Goal: Transaction & Acquisition: Purchase product/service

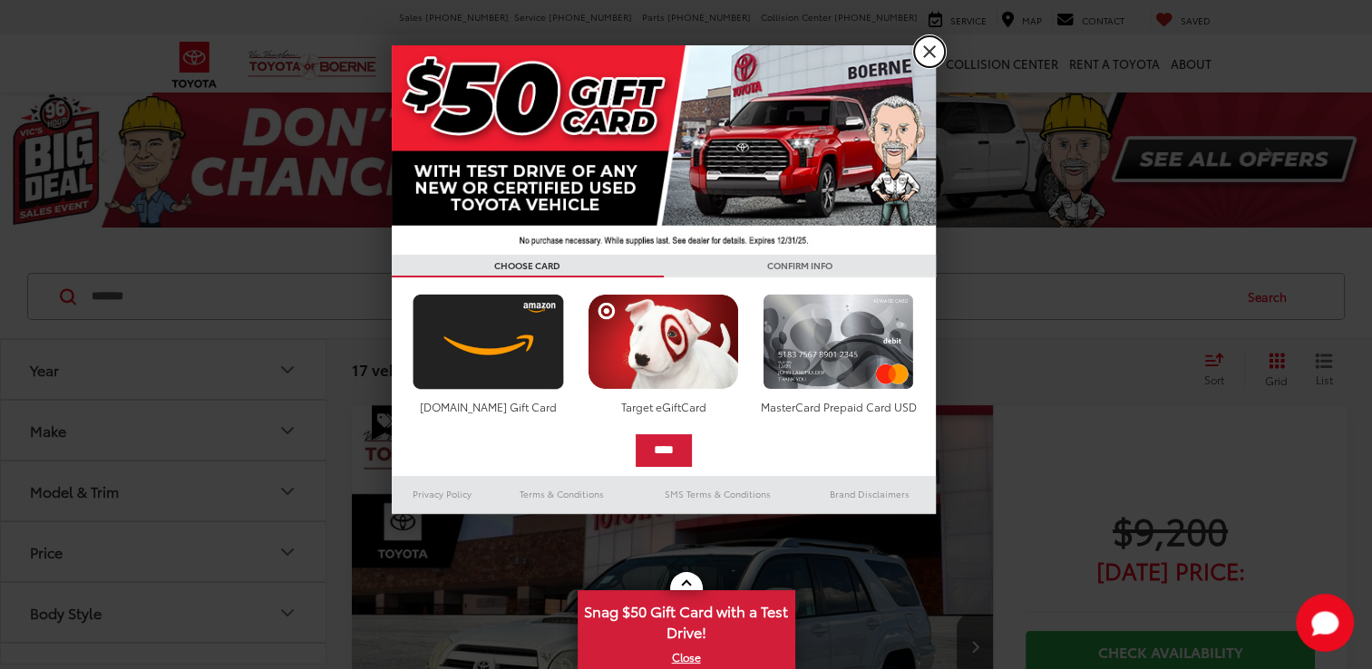
click at [930, 55] on link "X" at bounding box center [929, 51] width 31 height 31
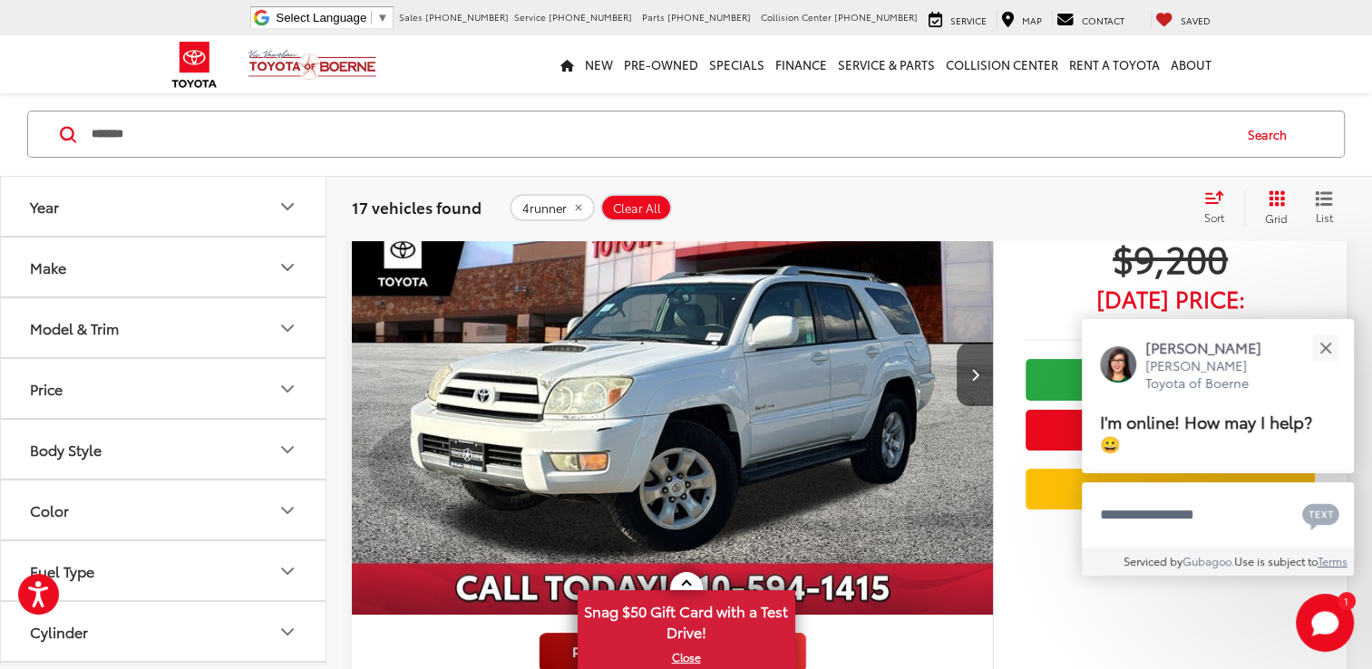
scroll to position [91, 0]
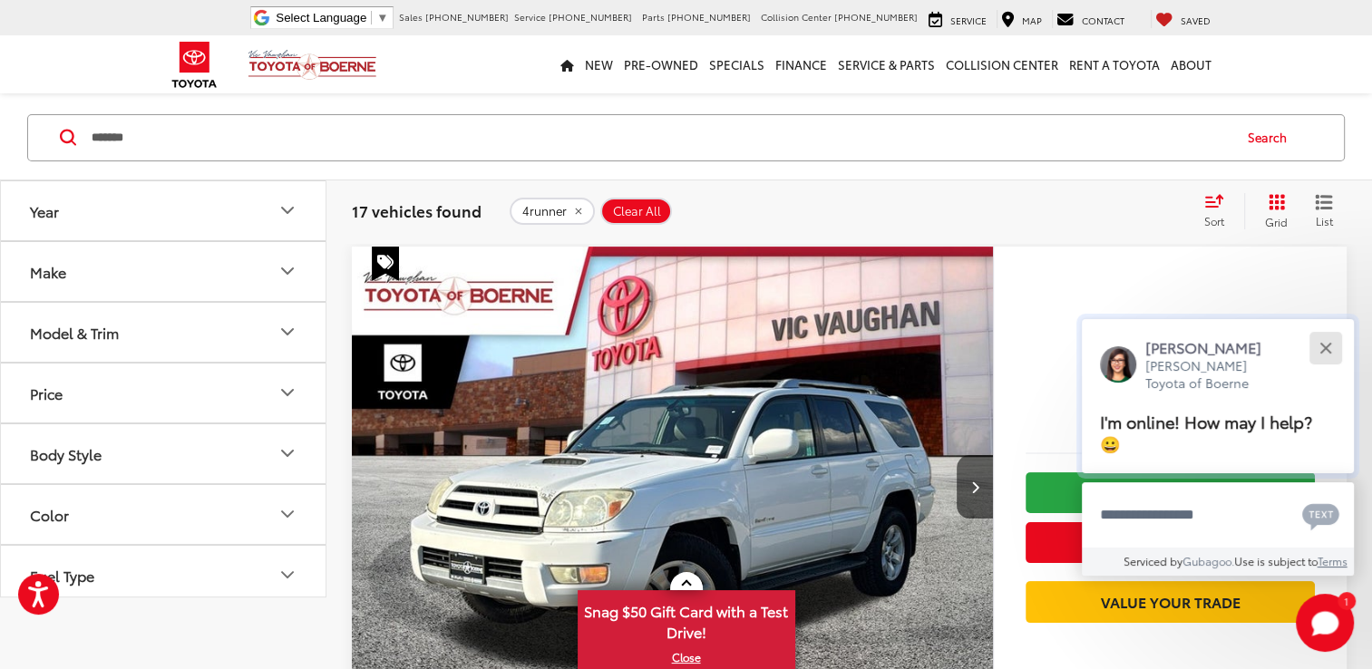
click at [1325, 346] on div "Close" at bounding box center [1326, 348] width 12 height 12
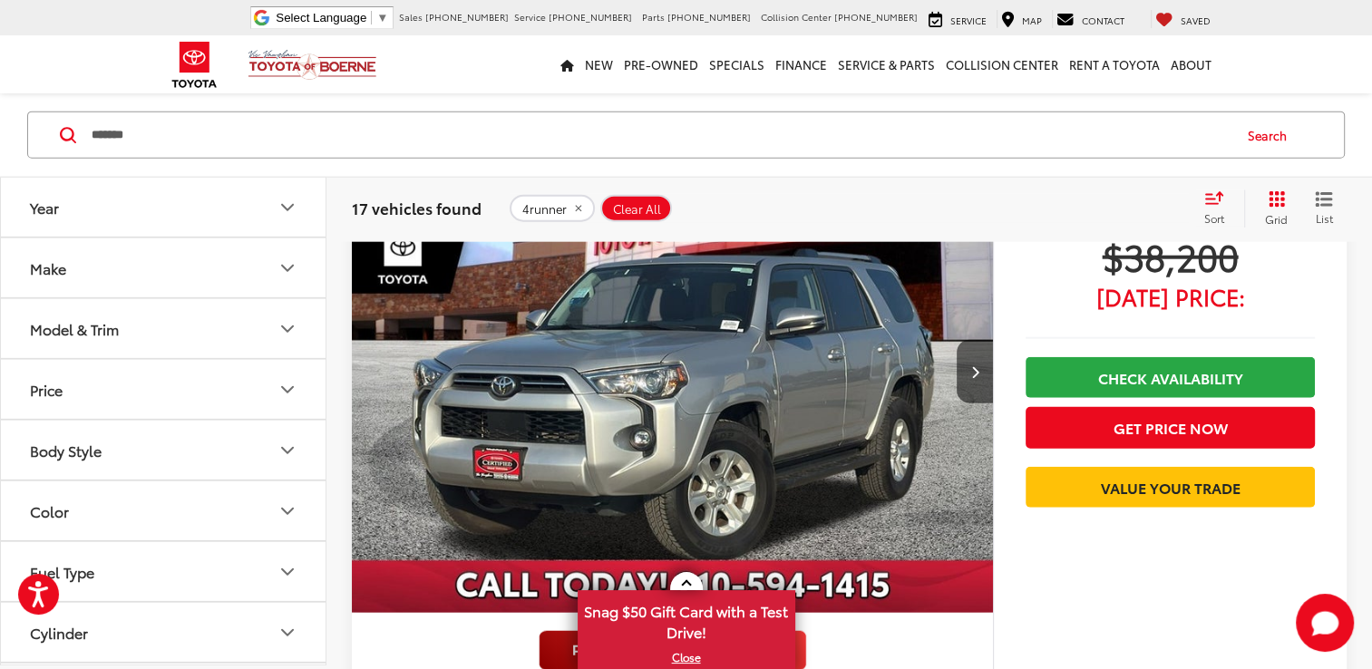
scroll to position [4352, 0]
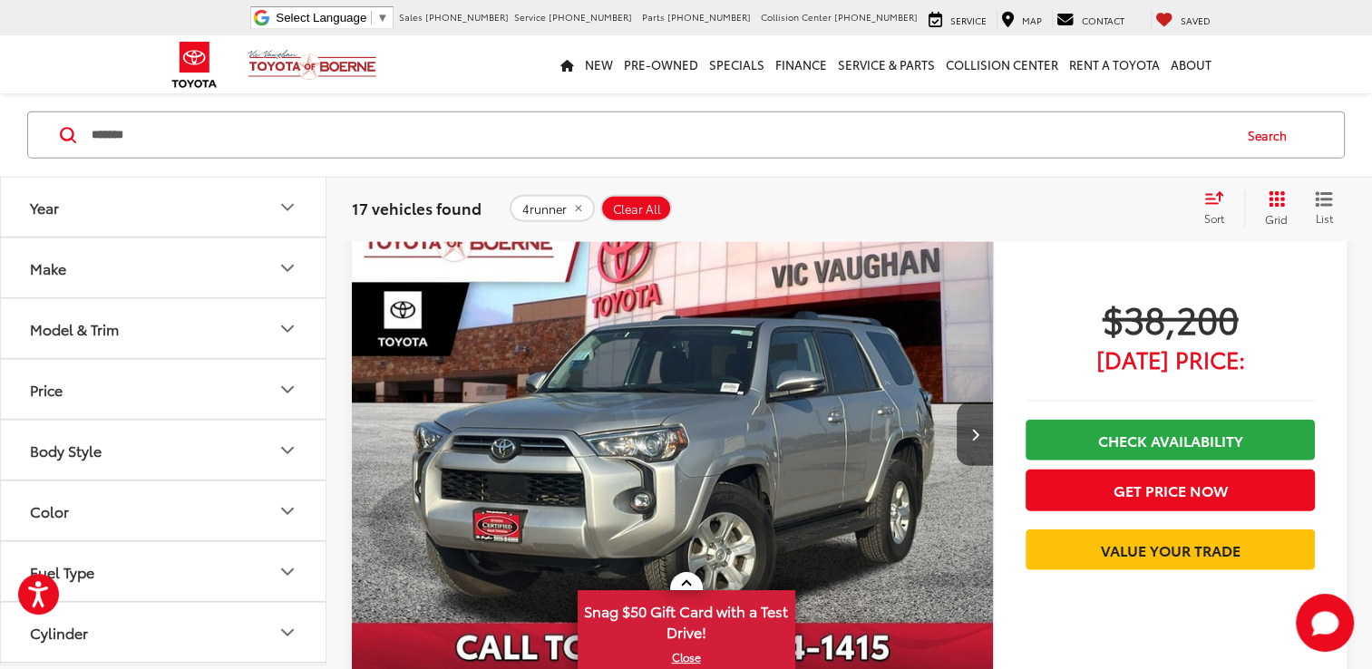
click at [669, 390] on img "2024 Toyota 4Runner SR5 Premium 0" at bounding box center [673, 435] width 644 height 482
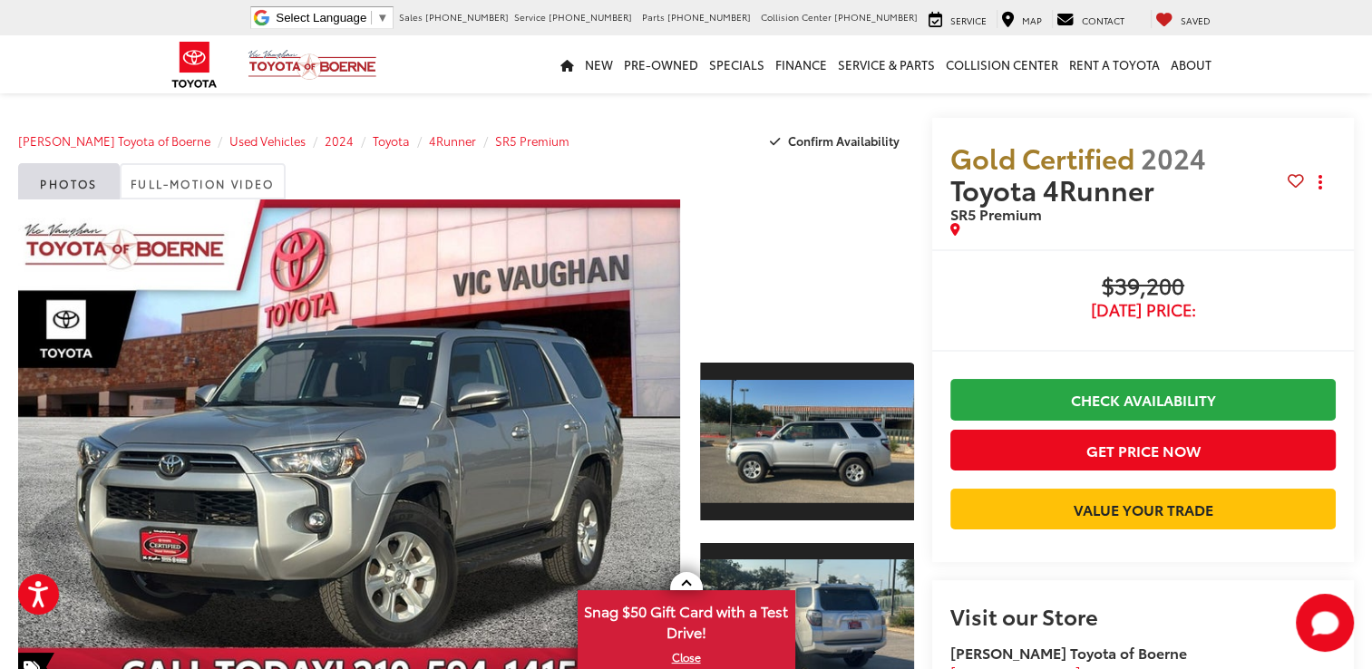
click at [794, 307] on div at bounding box center [807, 271] width 214 height 143
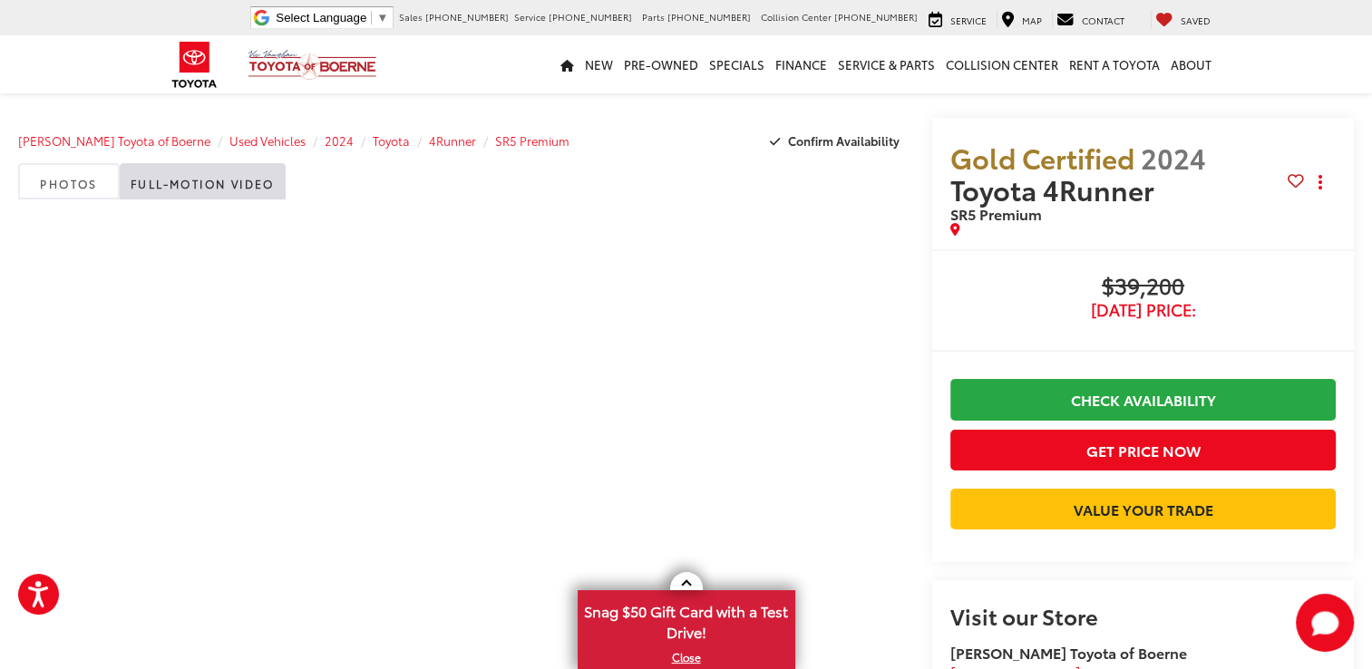
click at [961, 279] on span "$39,200" at bounding box center [1142, 287] width 385 height 27
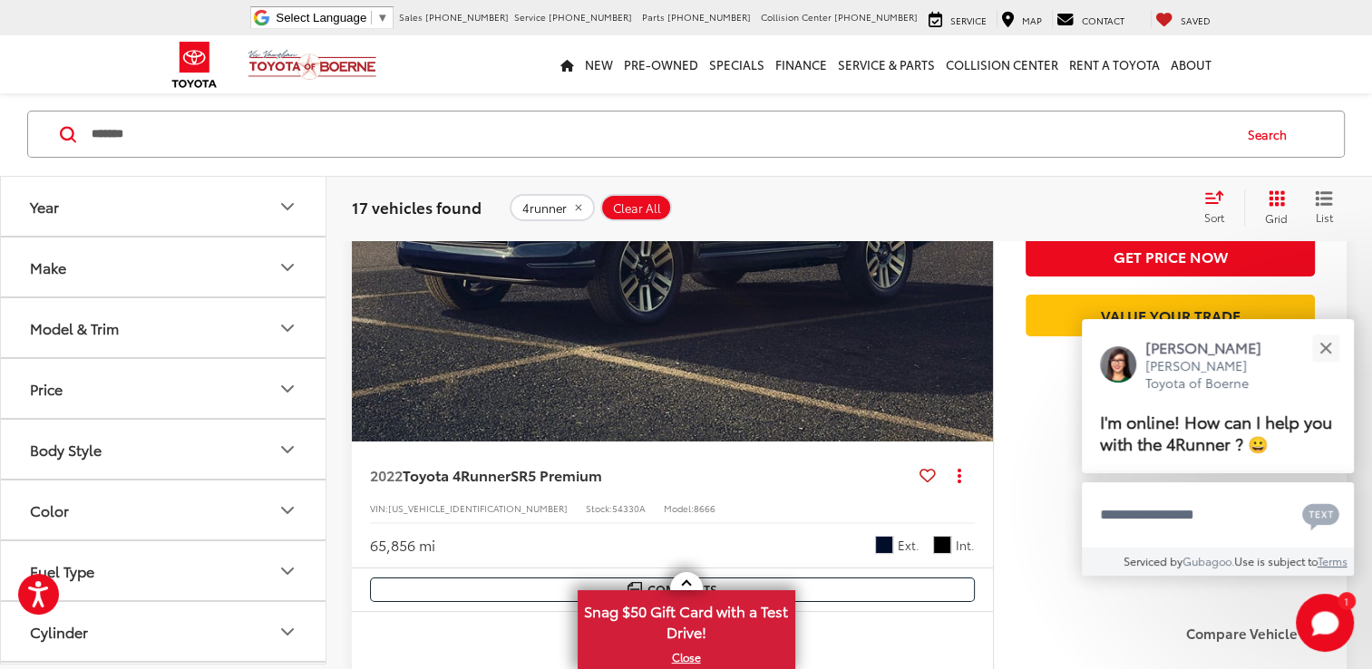
scroll to position [6510, 0]
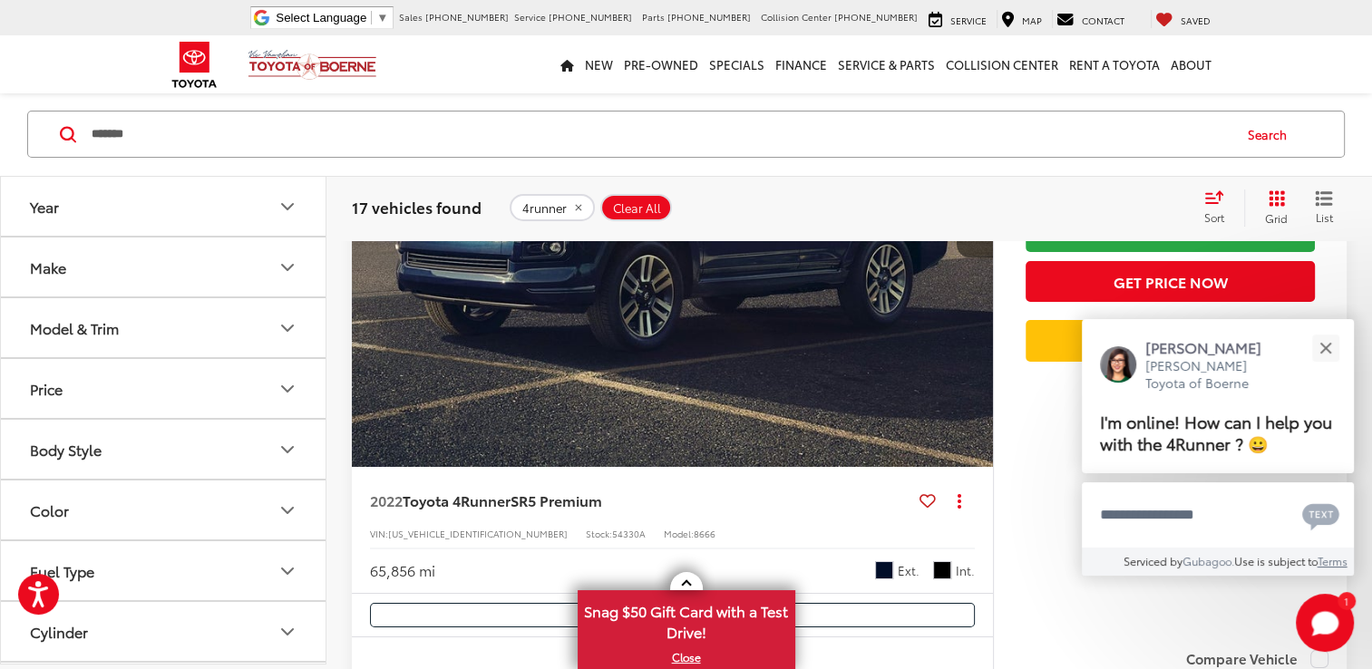
click at [975, 232] on icon "Next image" at bounding box center [974, 225] width 8 height 13
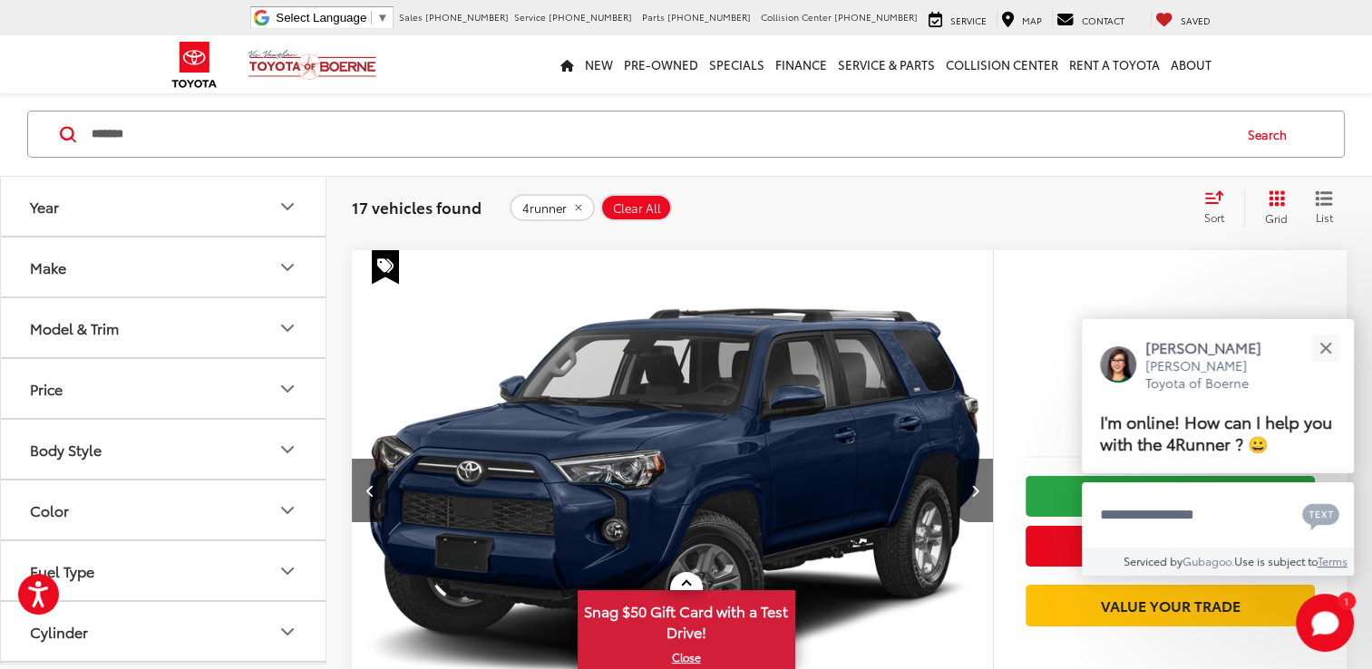
scroll to position [6329, 0]
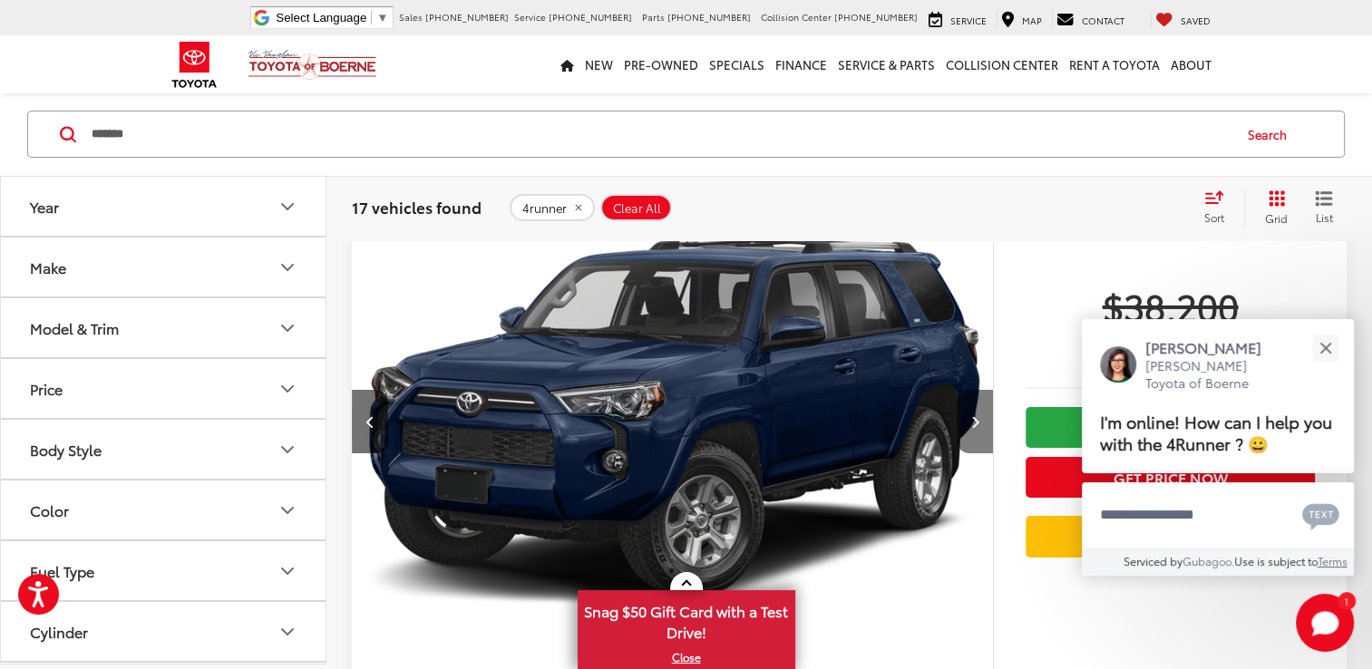
click at [977, 428] on icon "Next image" at bounding box center [974, 421] width 8 height 13
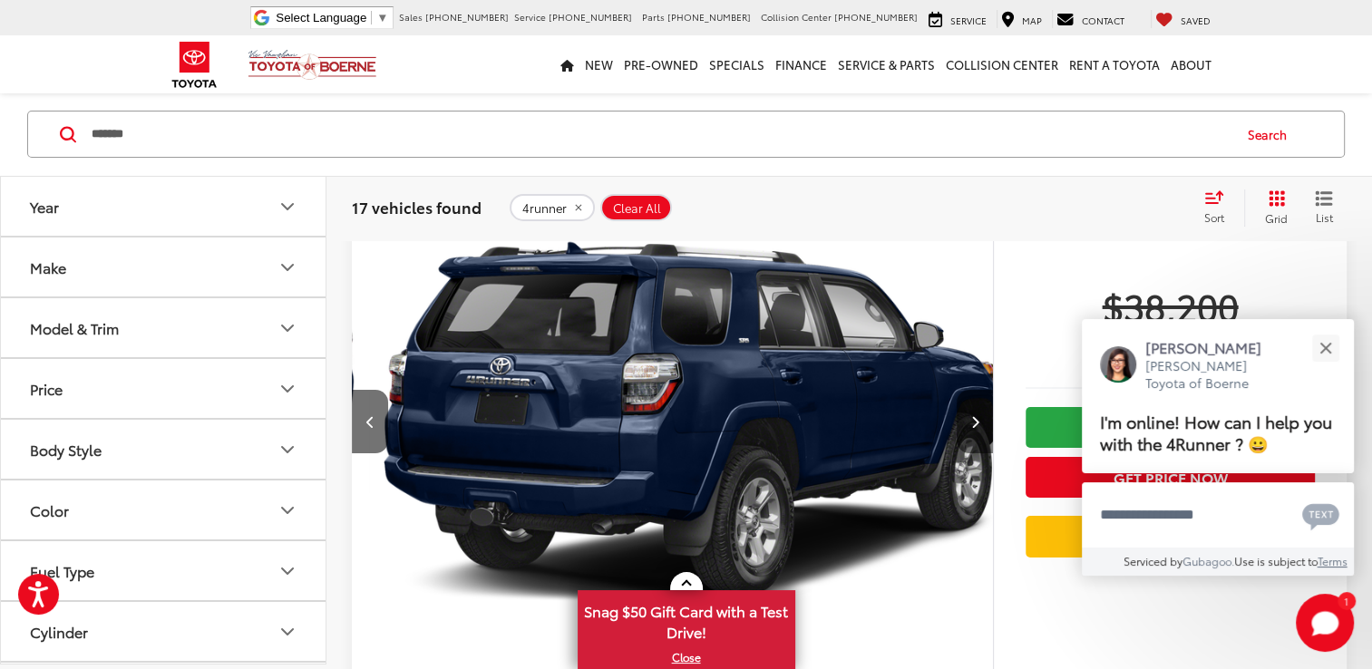
scroll to position [0, 1288]
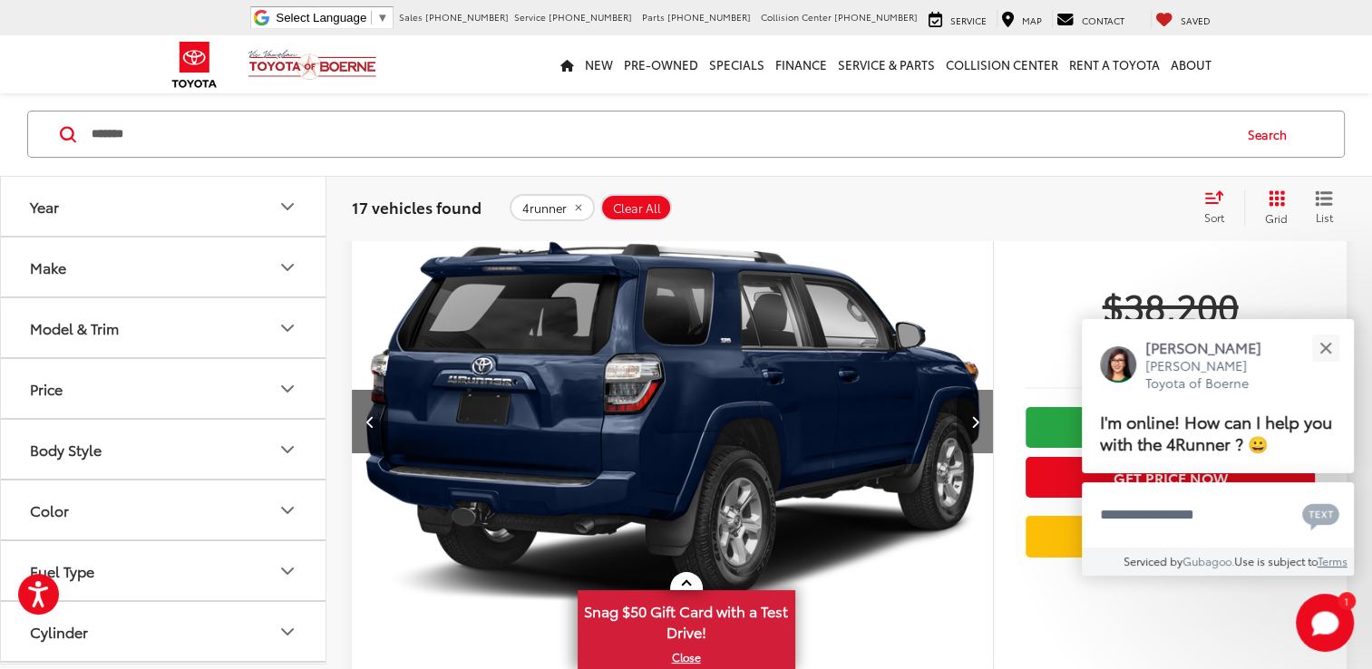
click at [977, 428] on icon "Next image" at bounding box center [974, 421] width 8 height 13
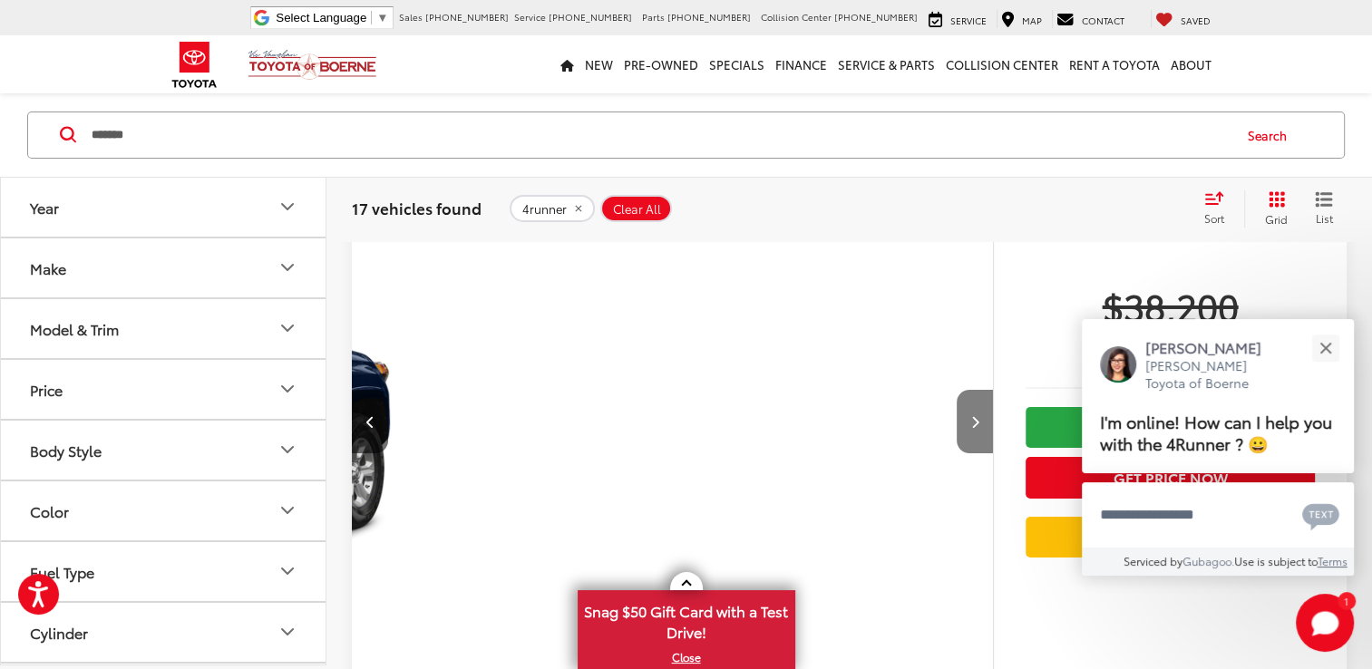
scroll to position [0, 1931]
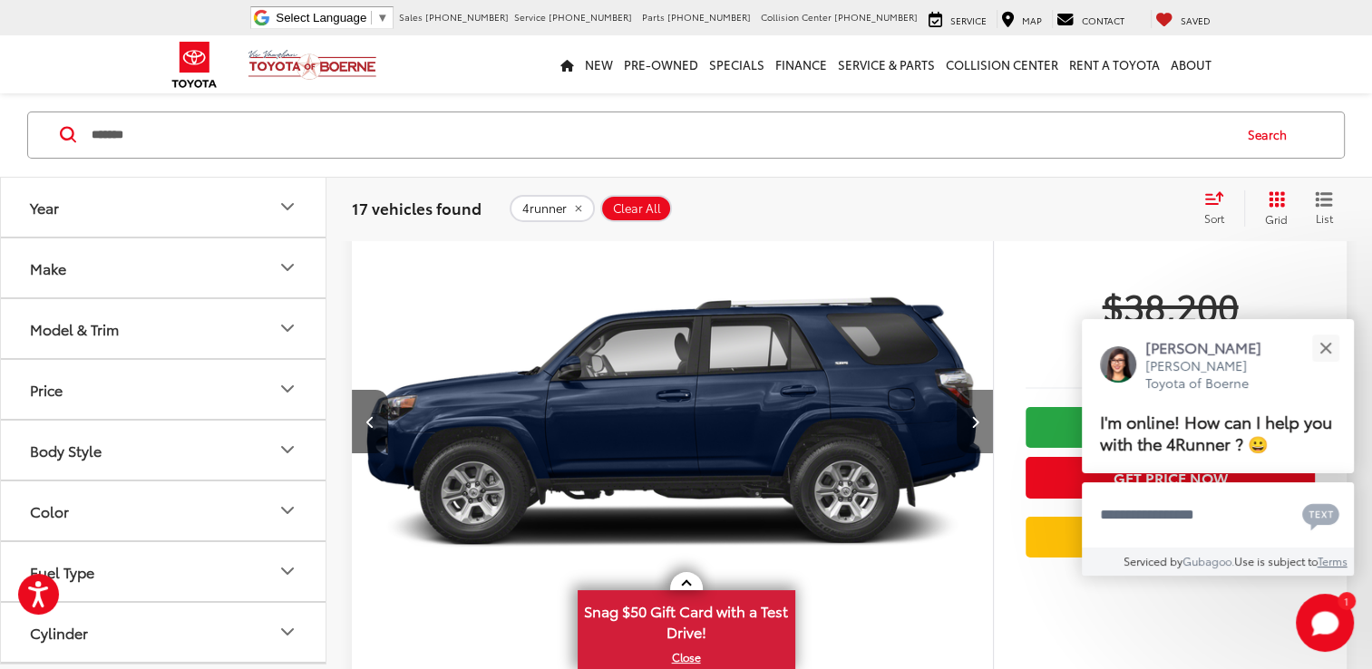
click at [977, 428] on icon "Next image" at bounding box center [974, 421] width 8 height 13
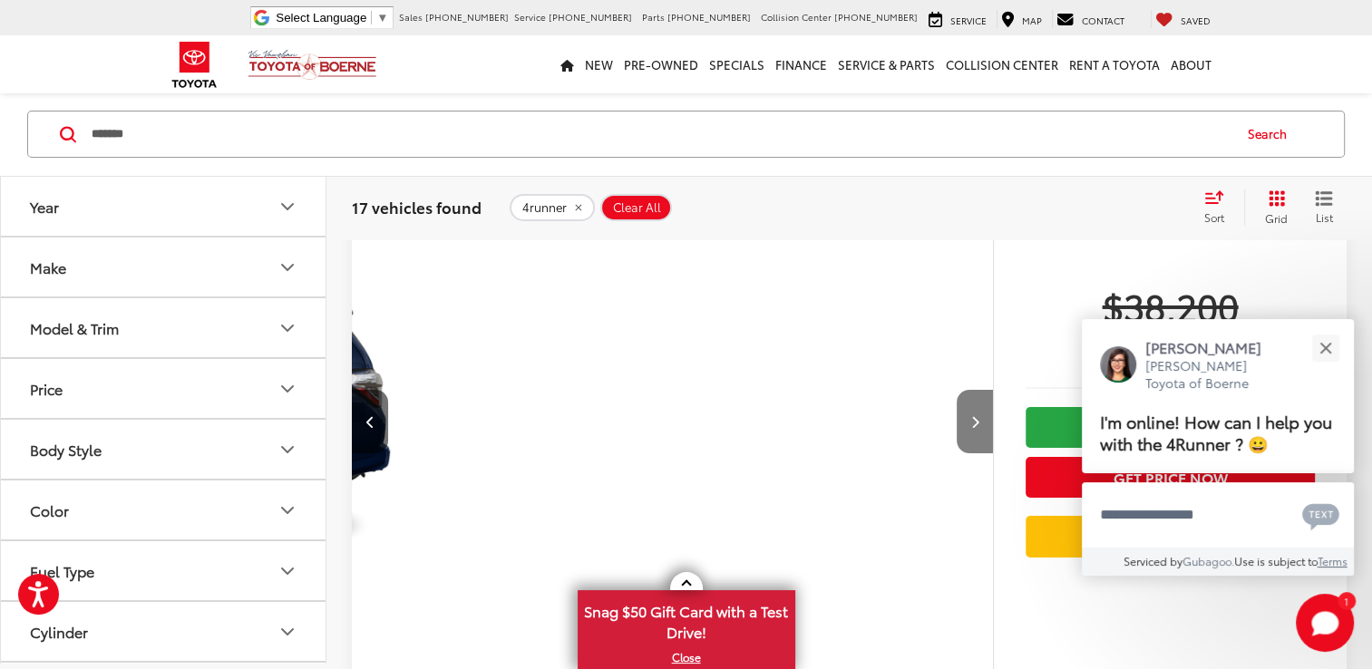
scroll to position [0, 2575]
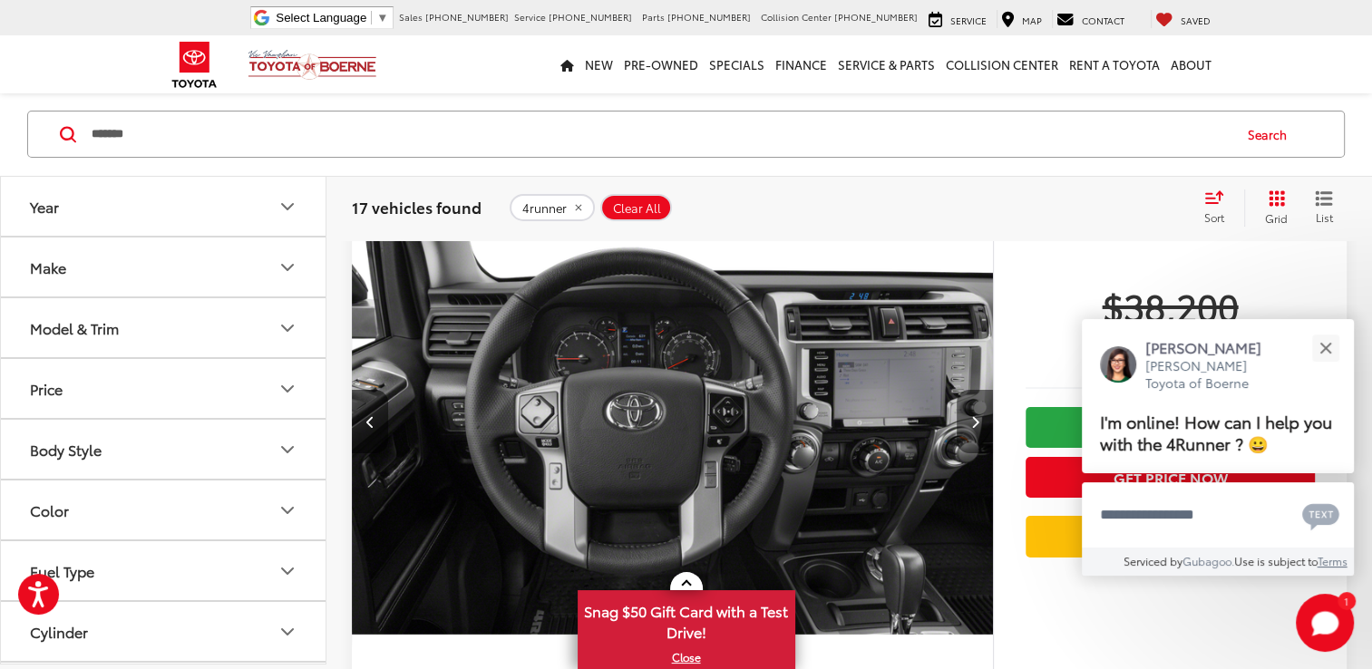
click at [977, 428] on icon "Next image" at bounding box center [974, 421] width 8 height 13
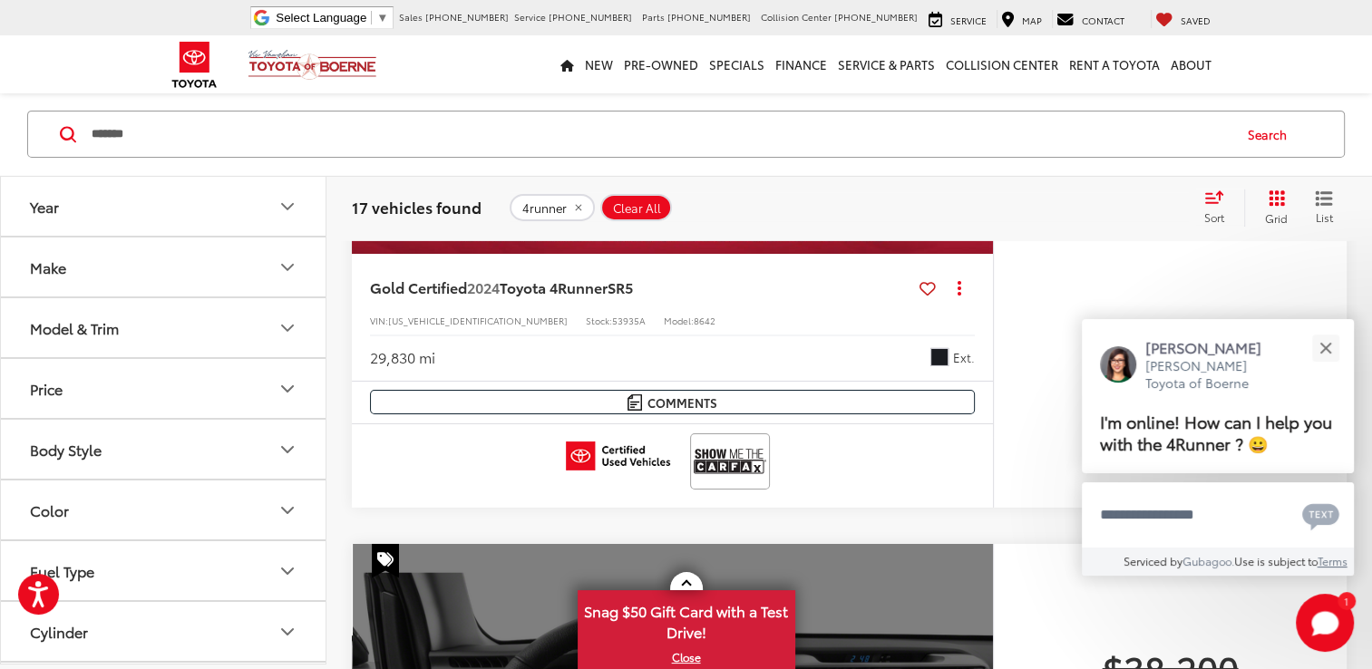
scroll to position [5965, 0]
click at [278, 210] on icon "Year" at bounding box center [288, 207] width 22 height 22
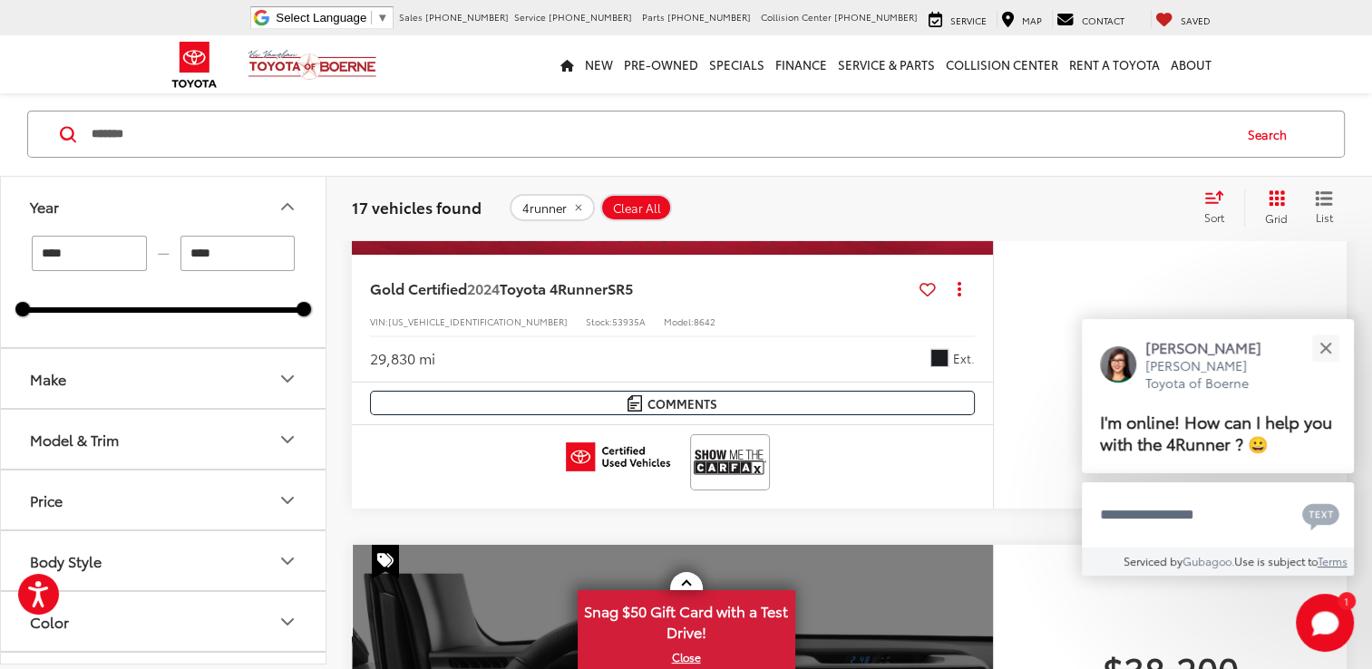
drag, startPoint x: 73, startPoint y: 252, endPoint x: 44, endPoint y: 256, distance: 28.3
click at [44, 256] on input "****" at bounding box center [89, 254] width 115 height 35
type input "****"
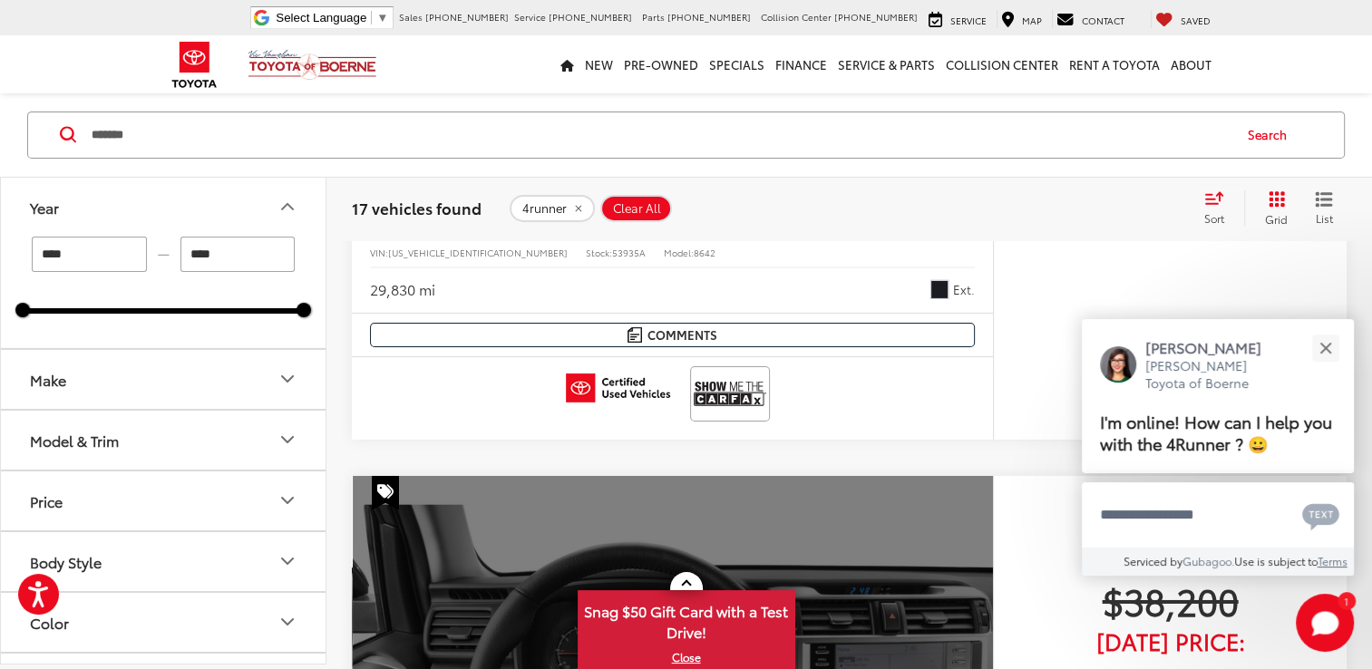
click at [287, 379] on icon "Make" at bounding box center [288, 379] width 22 height 22
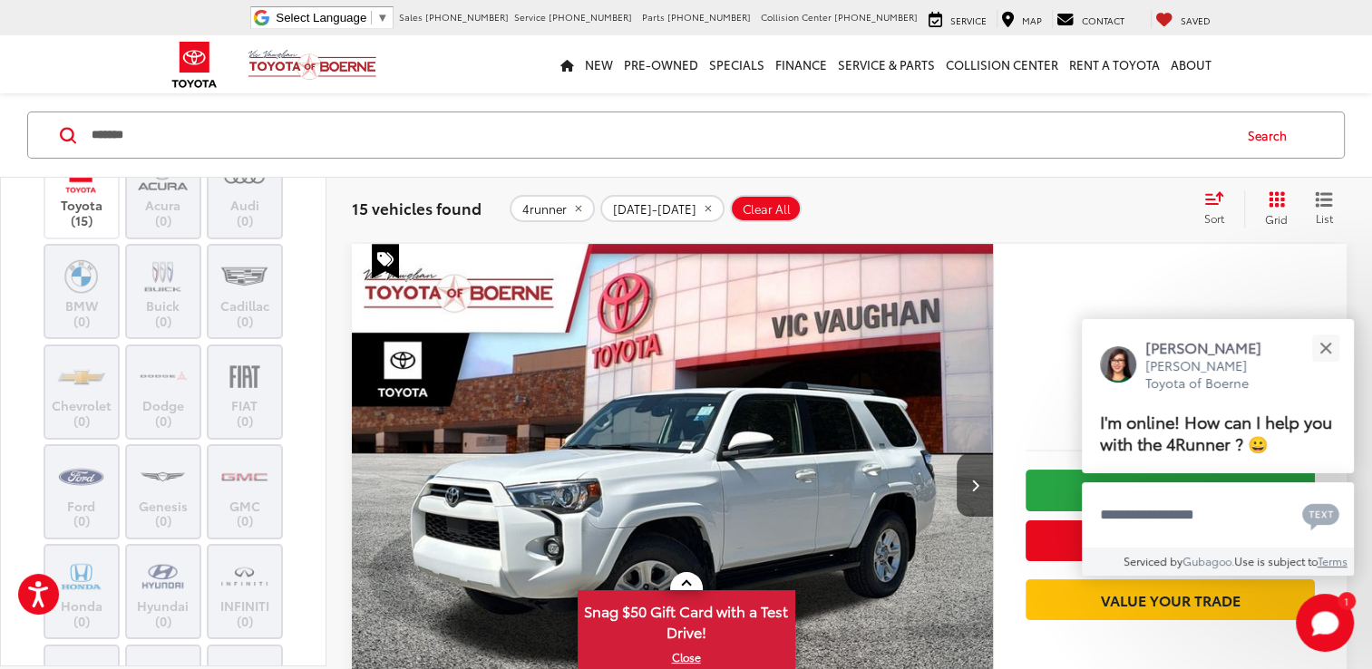
scroll to position [181, 0]
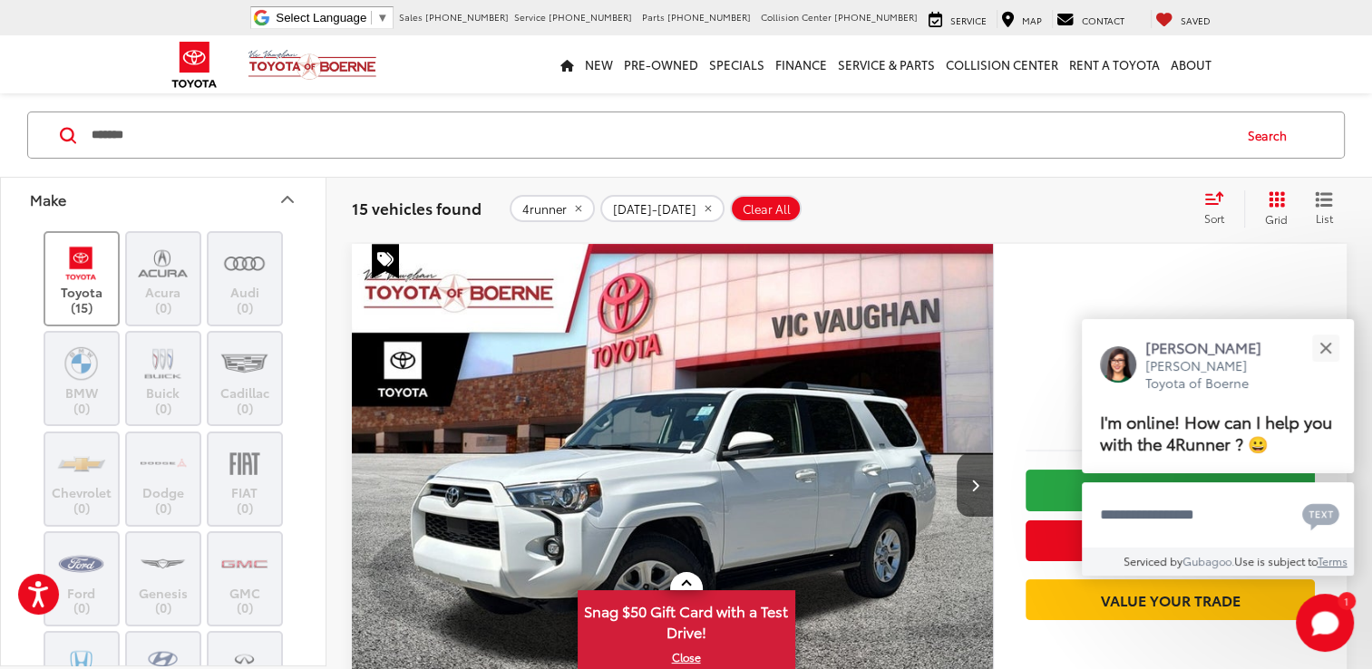
click at [84, 299] on label "Toyota (15)" at bounding box center [81, 278] width 73 height 73
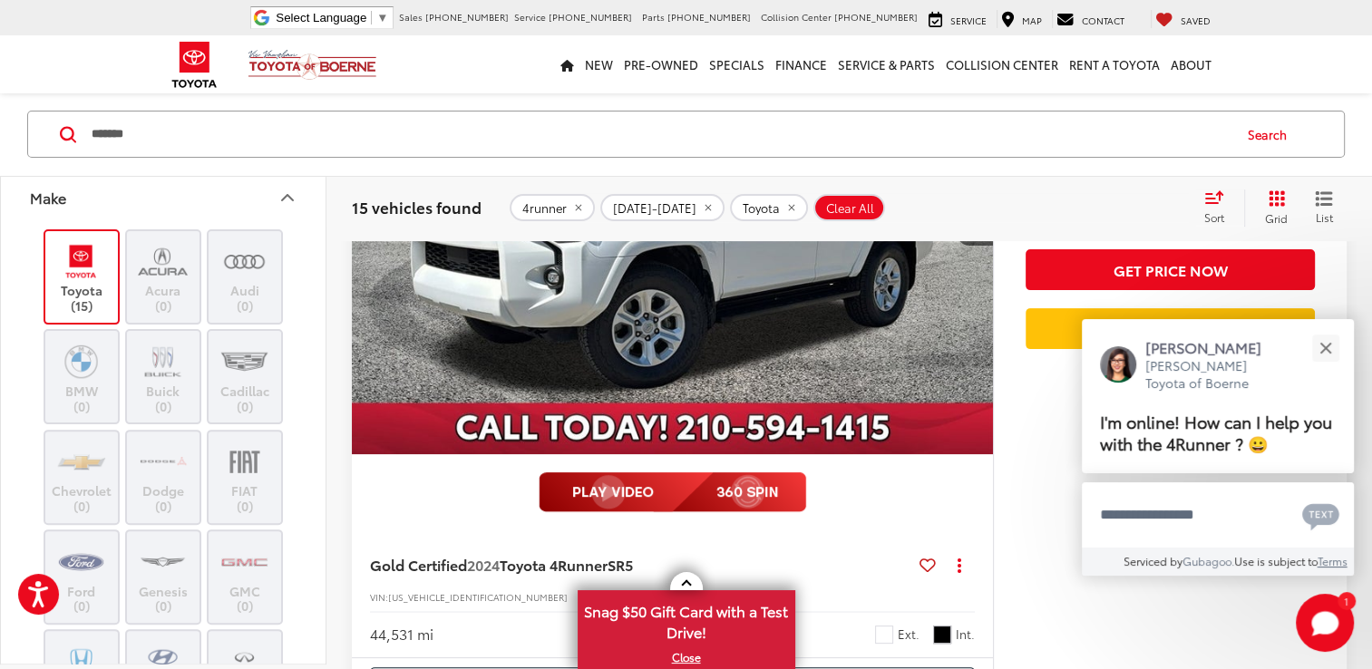
scroll to position [434, 0]
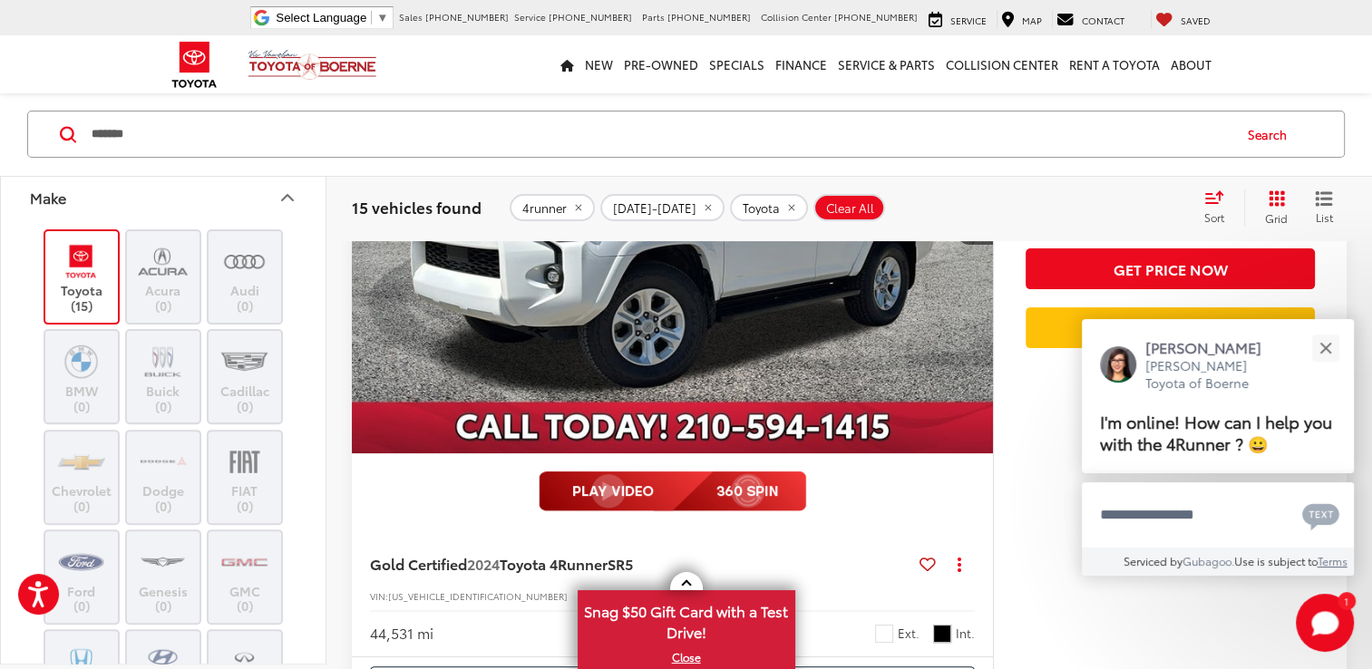
click at [290, 198] on icon "Make" at bounding box center [287, 197] width 11 height 5
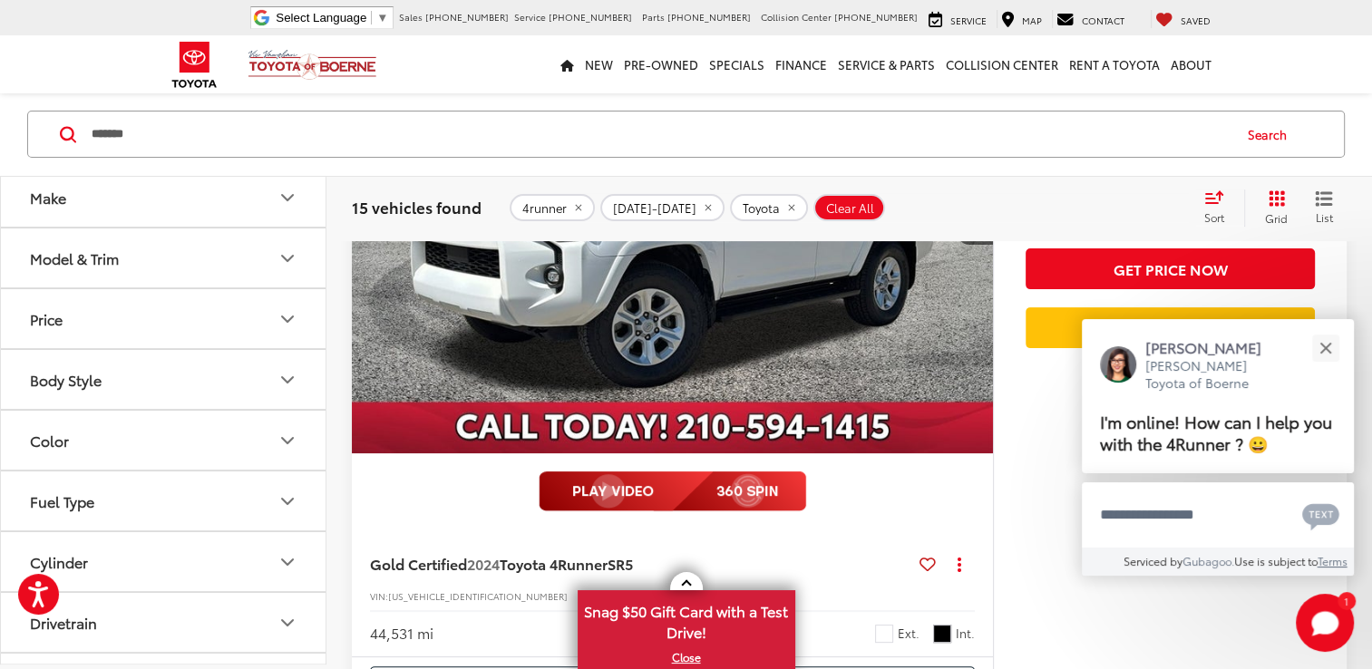
click at [219, 256] on button "Model & Trim" at bounding box center [164, 258] width 326 height 59
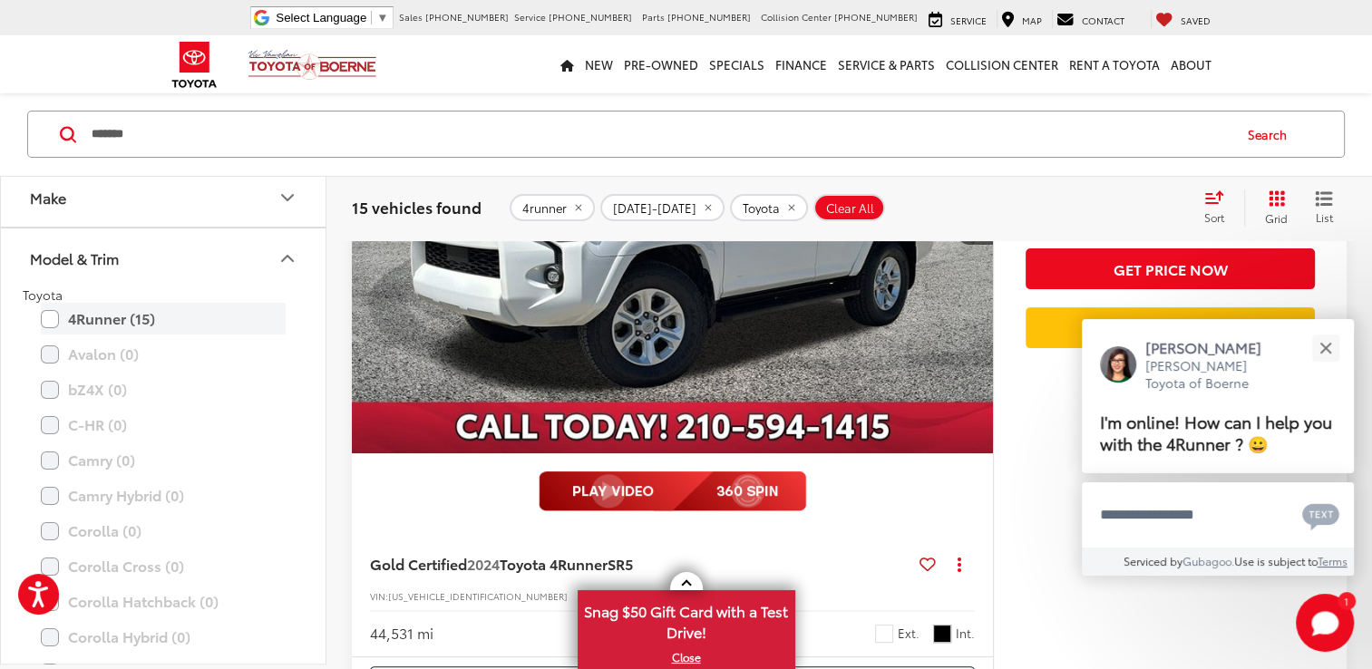
click at [114, 320] on label "4Runner (15)" at bounding box center [163, 319] width 245 height 32
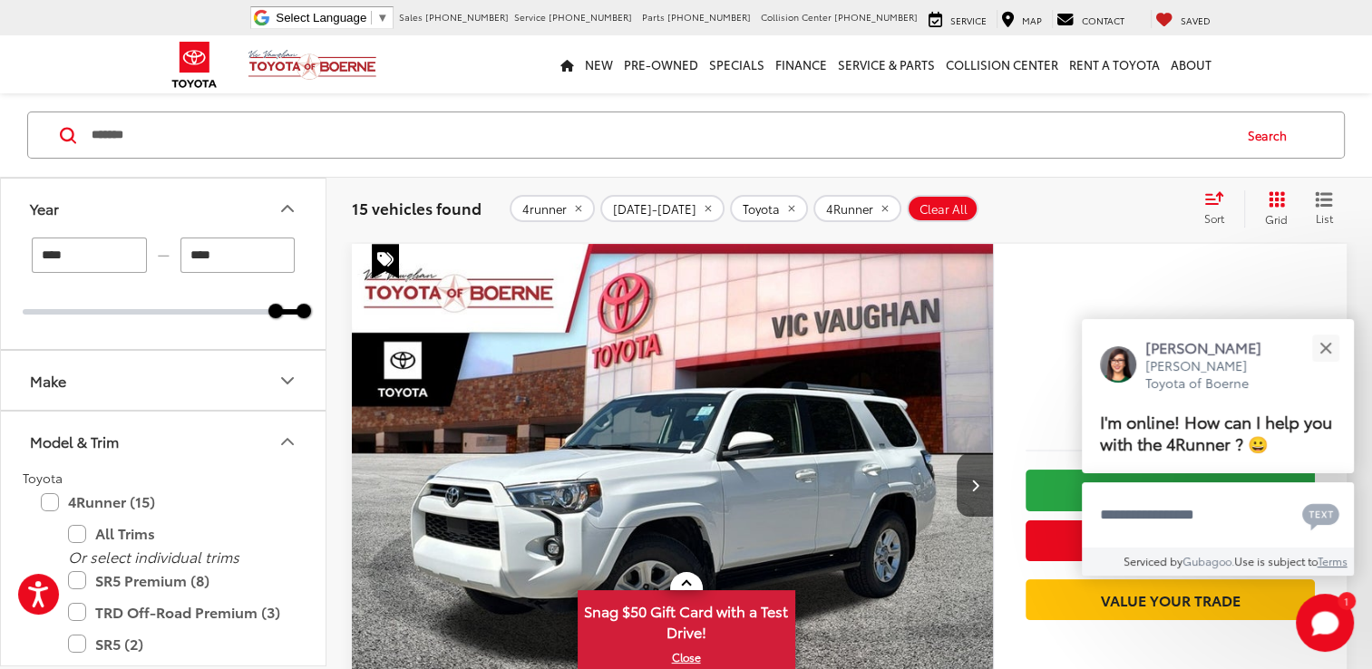
click at [1018, 292] on div "$35,200 Today's Price: Check Availability Get Price Now Value Your Trade" at bounding box center [1170, 615] width 354 height 742
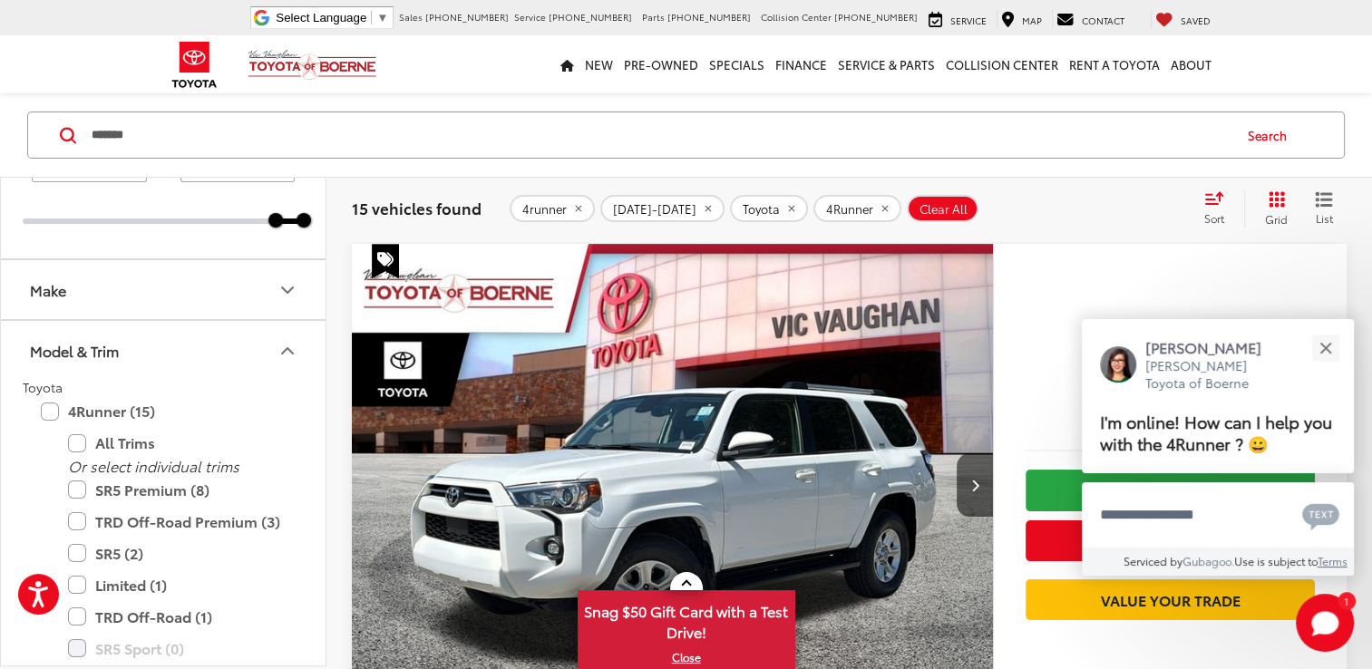
click at [286, 345] on icon "Model & Trim" at bounding box center [288, 351] width 22 height 22
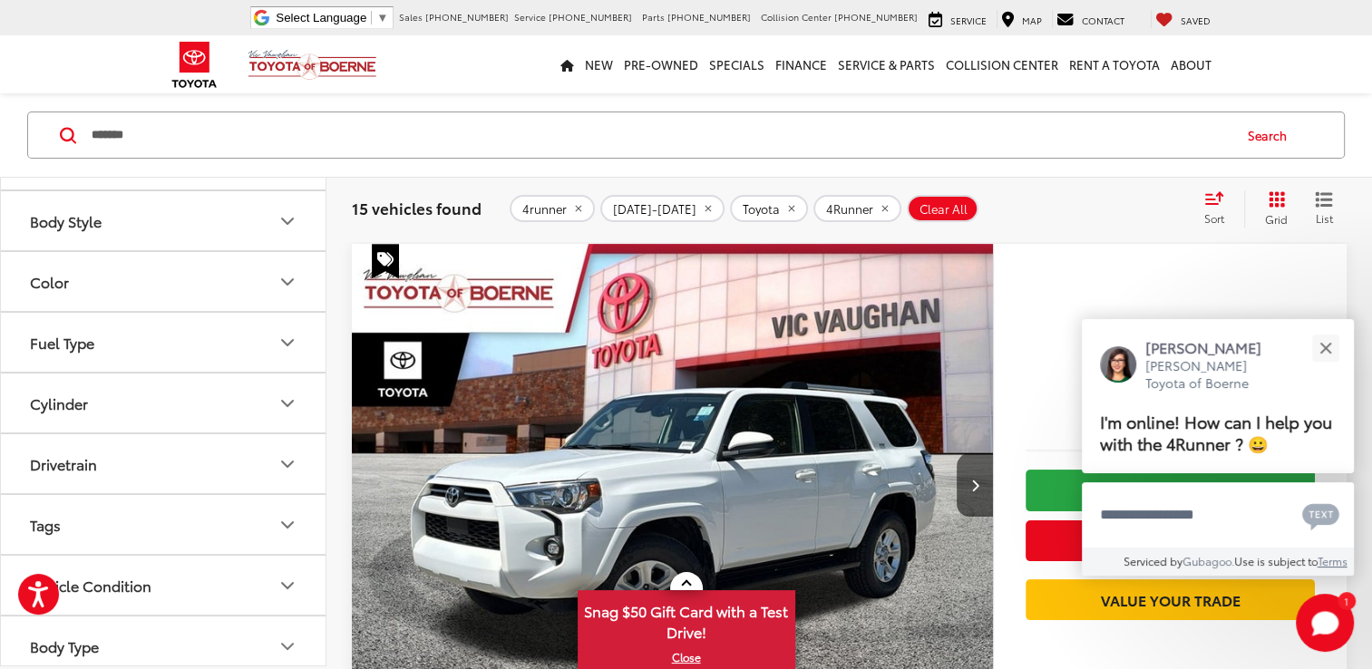
scroll to position [363, 0]
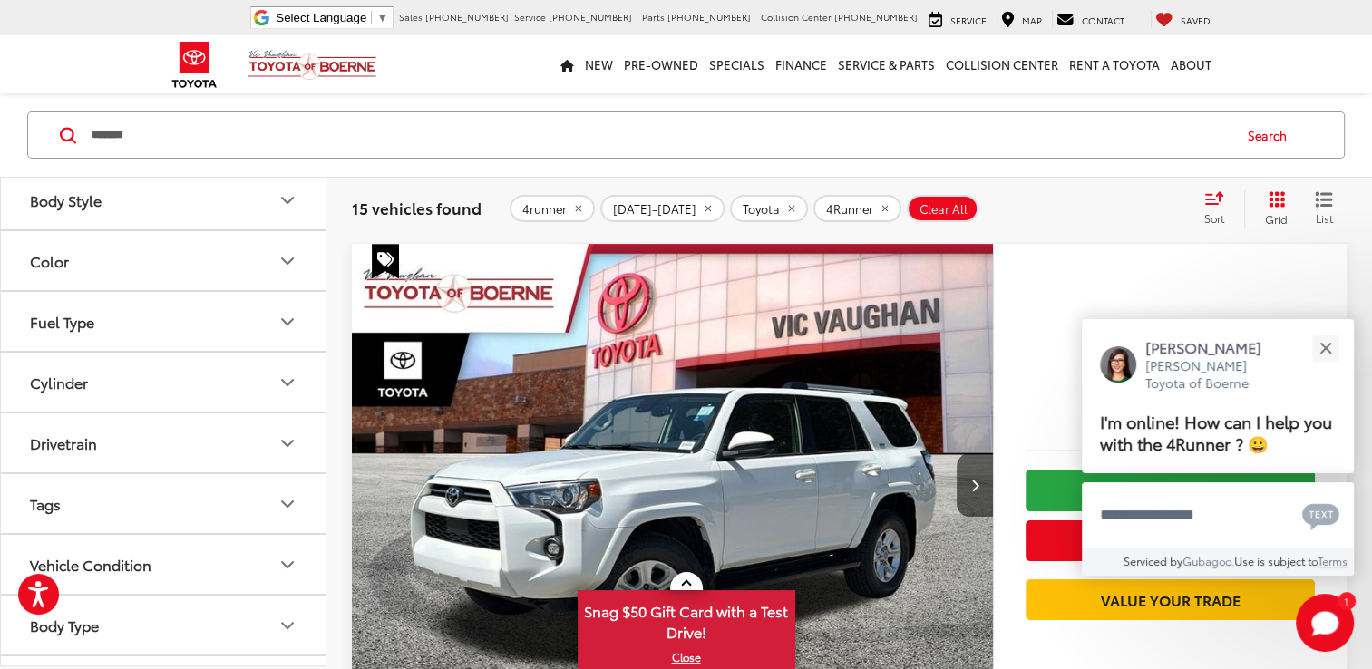
click at [286, 381] on icon "Cylinder" at bounding box center [287, 382] width 11 height 5
click at [40, 422] on label "6 (15)" at bounding box center [52, 427] width 59 height 30
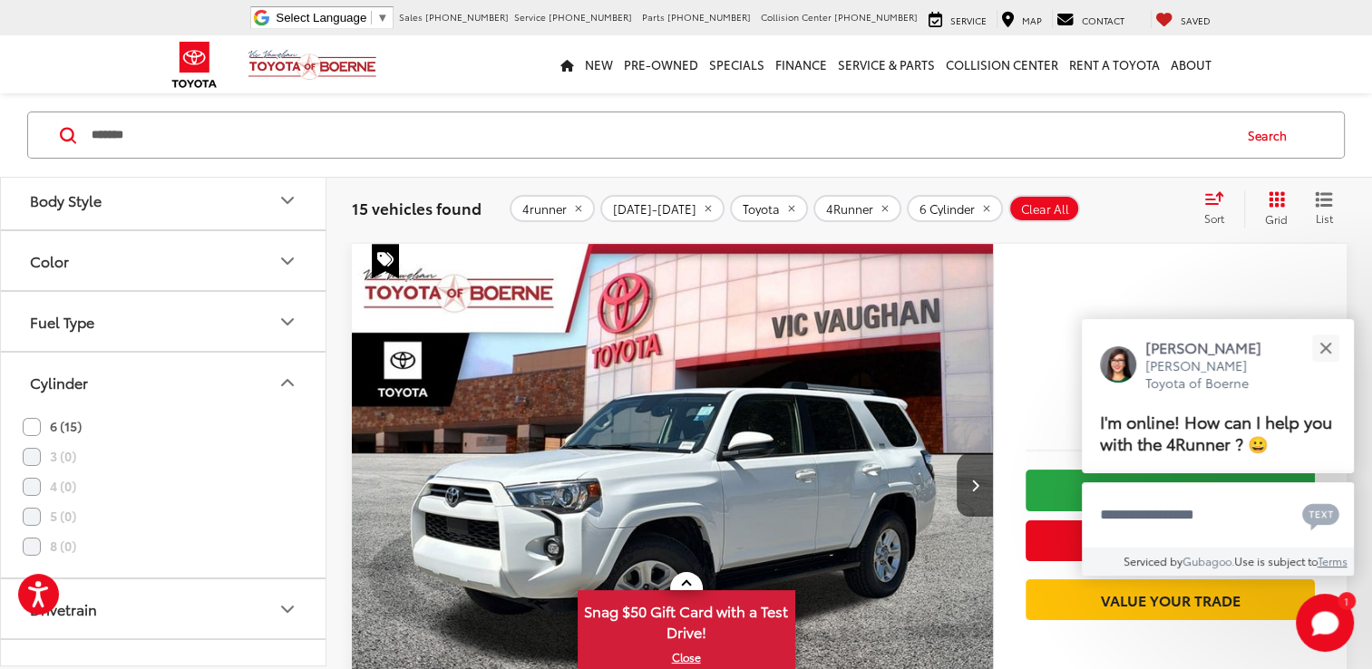
click at [290, 380] on icon "Cylinder" at bounding box center [287, 382] width 11 height 5
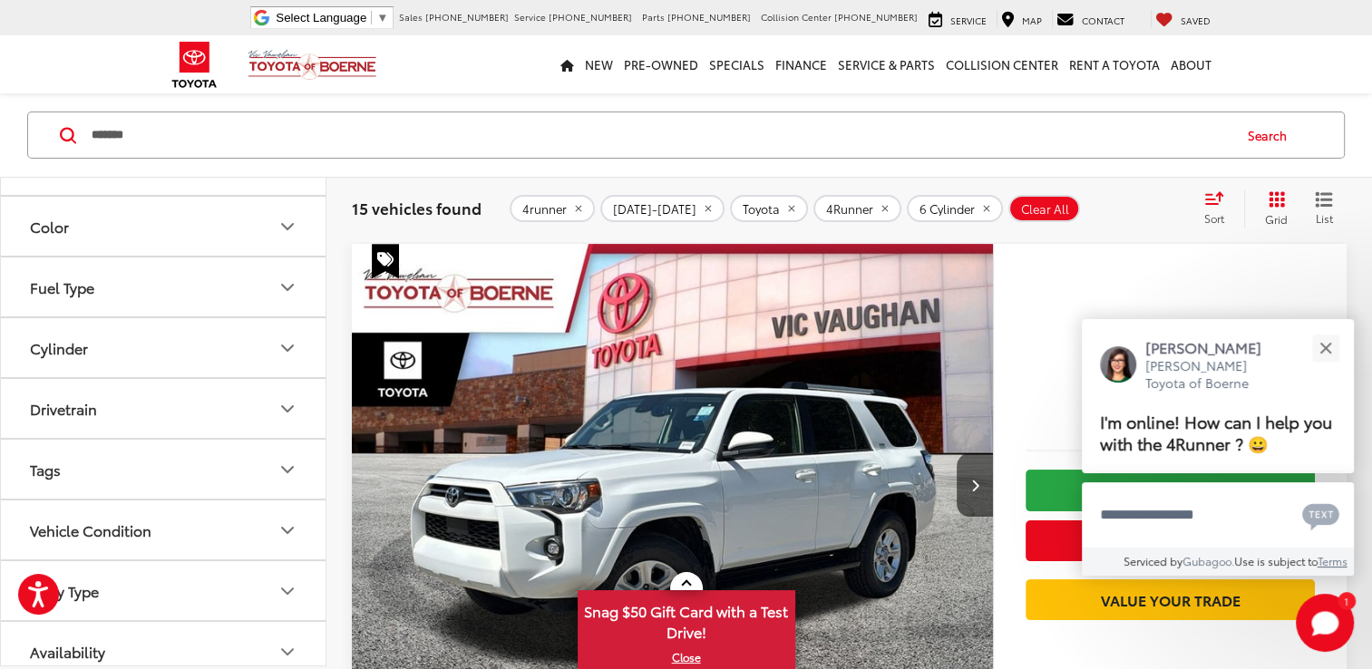
scroll to position [408, 0]
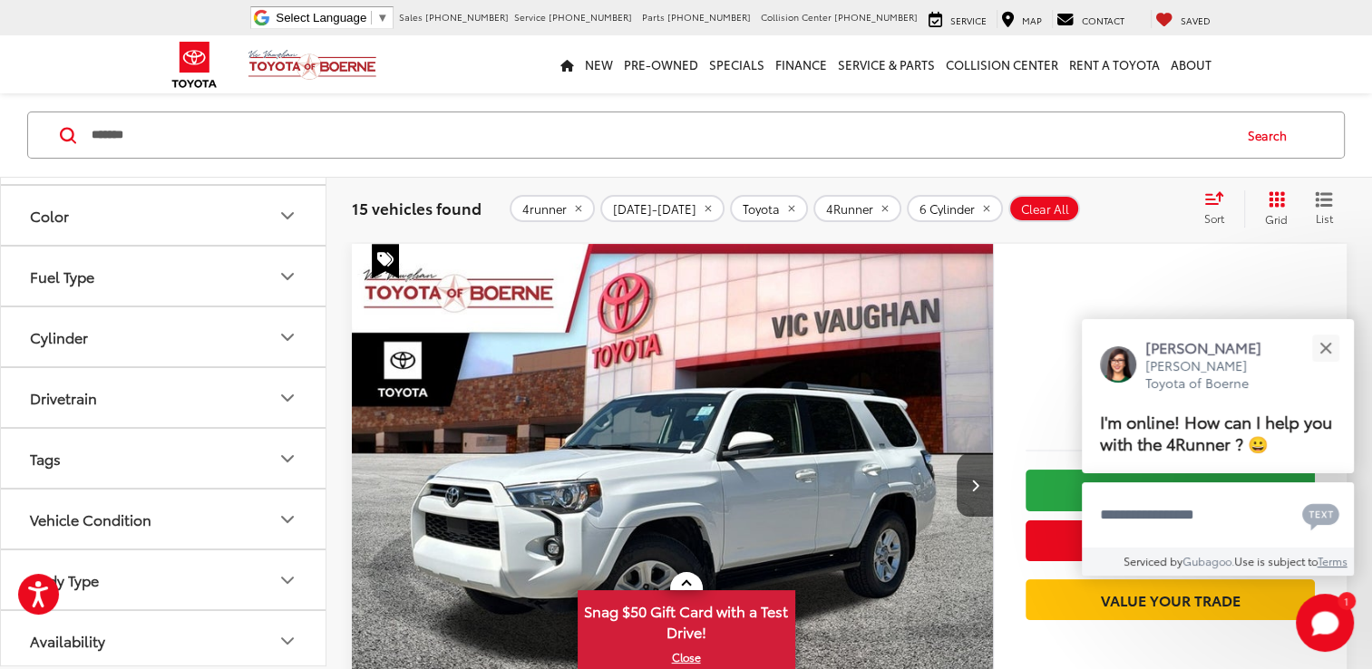
click at [287, 632] on icon "Availability" at bounding box center [288, 641] width 22 height 22
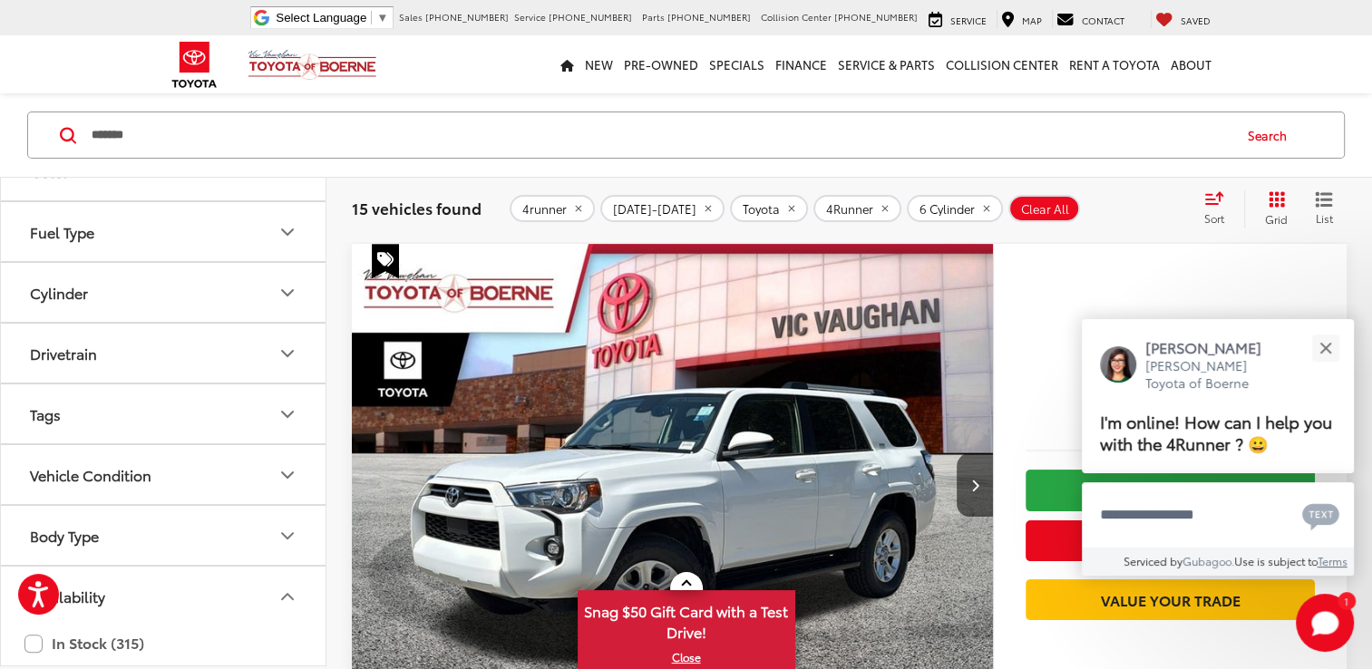
scroll to position [460, 0]
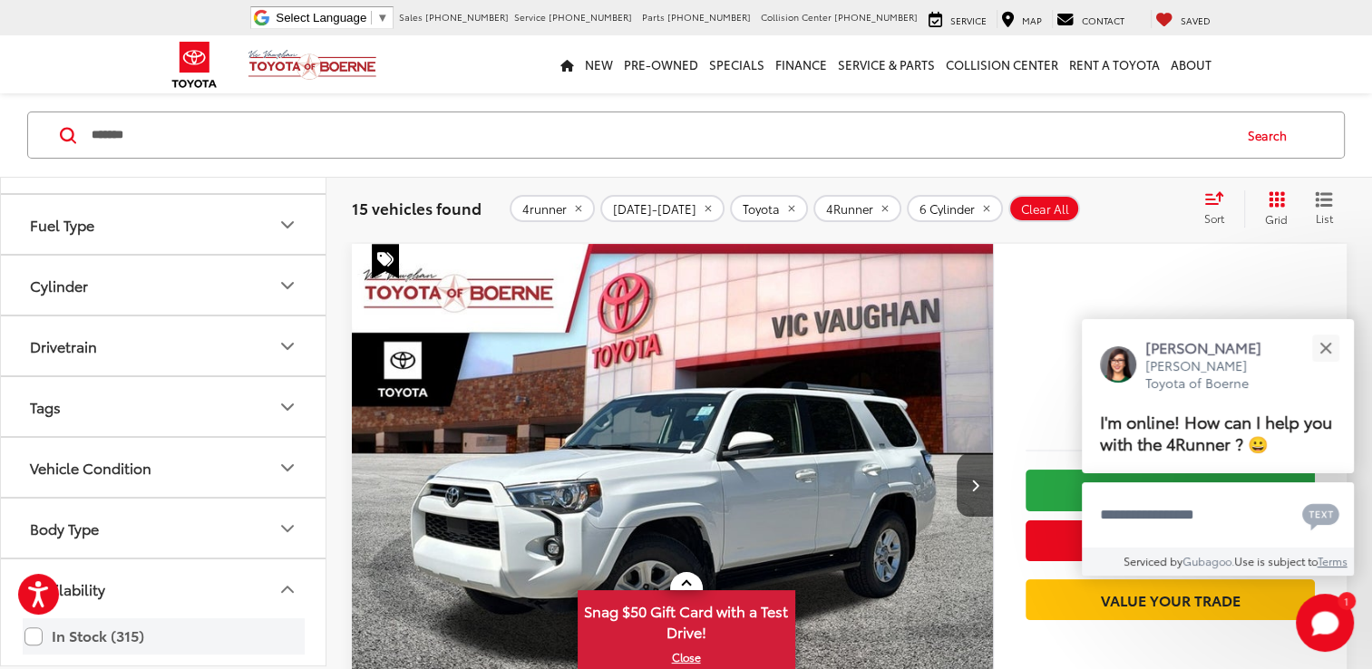
click at [139, 628] on label "In Stock (315)" at bounding box center [163, 636] width 278 height 32
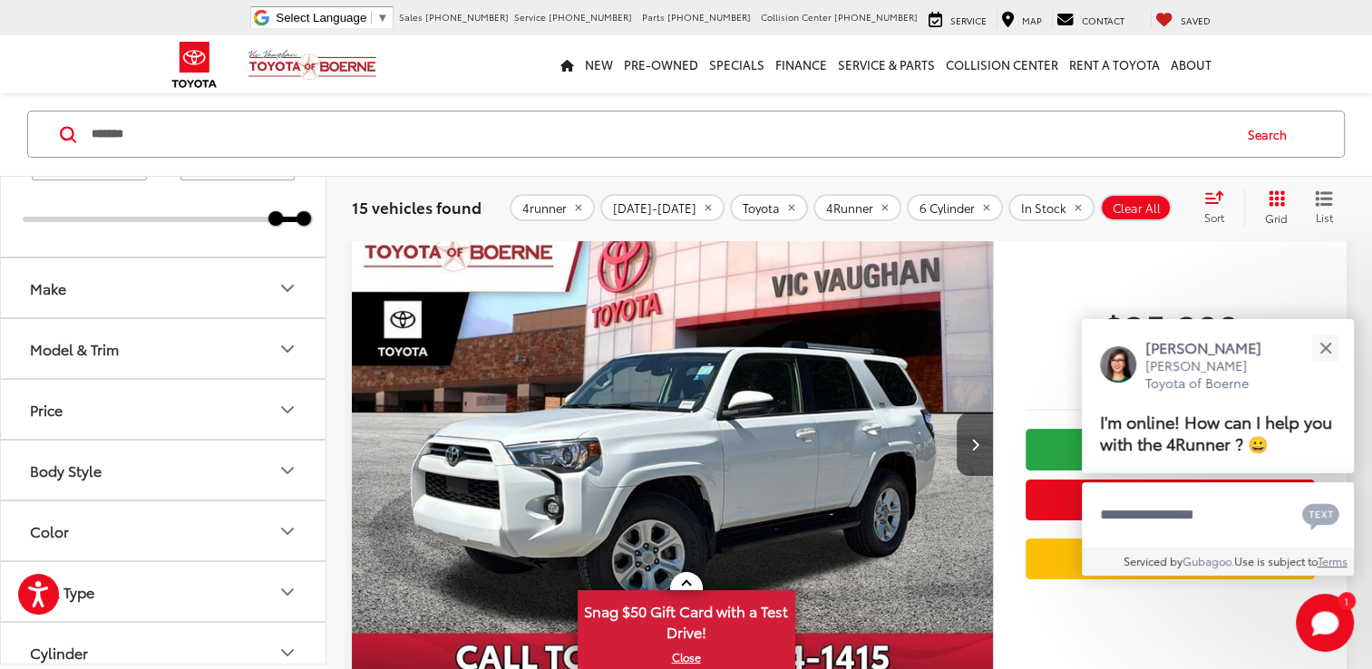
scroll to position [181, 0]
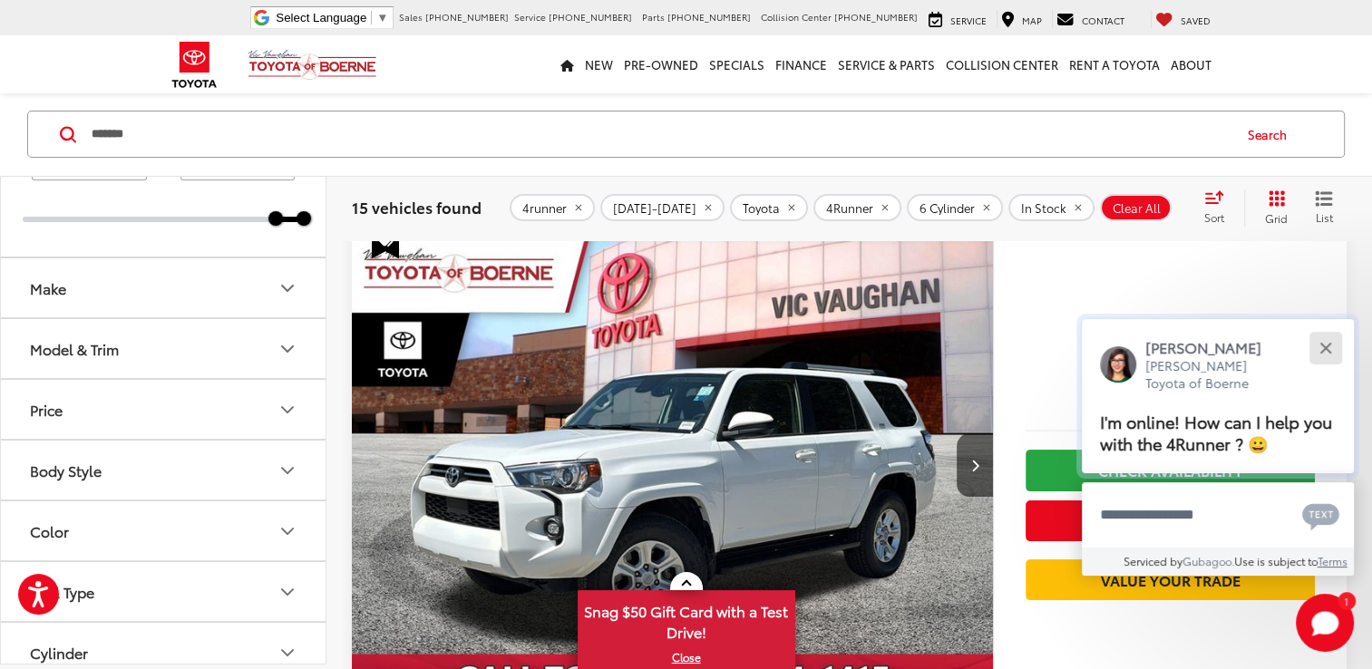
click at [1328, 343] on button "Close" at bounding box center [1325, 347] width 39 height 39
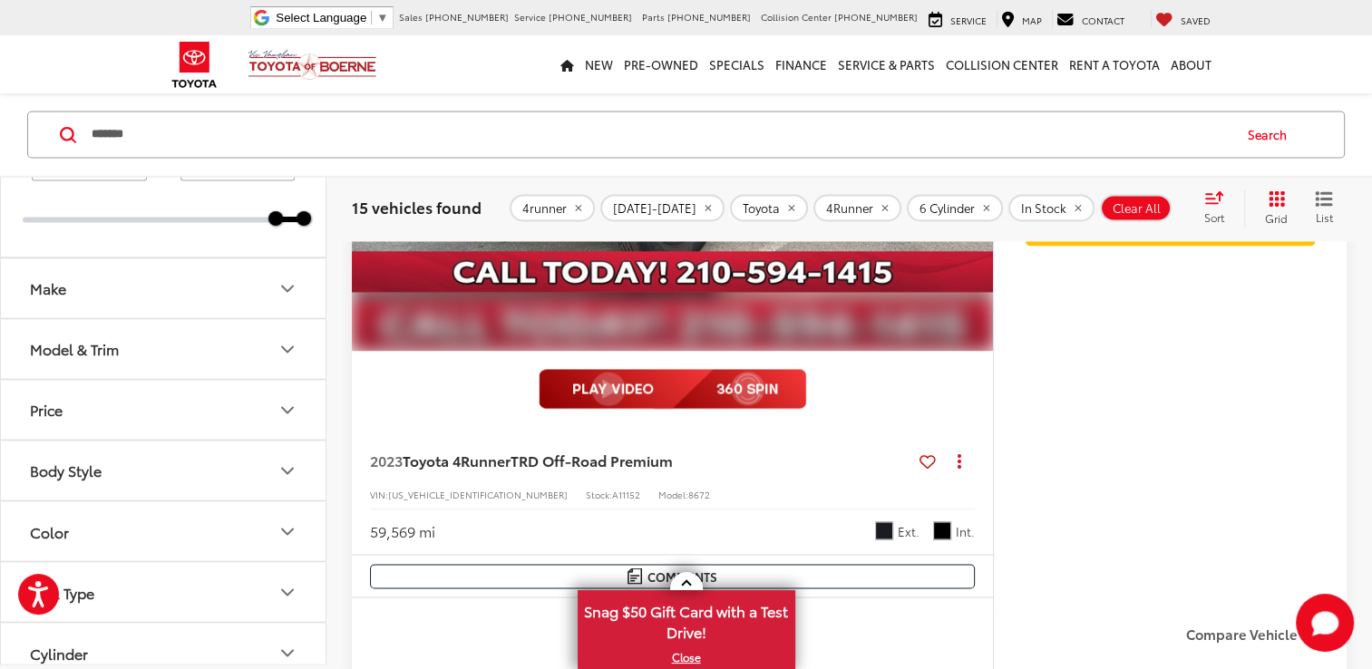
scroll to position [9795, 0]
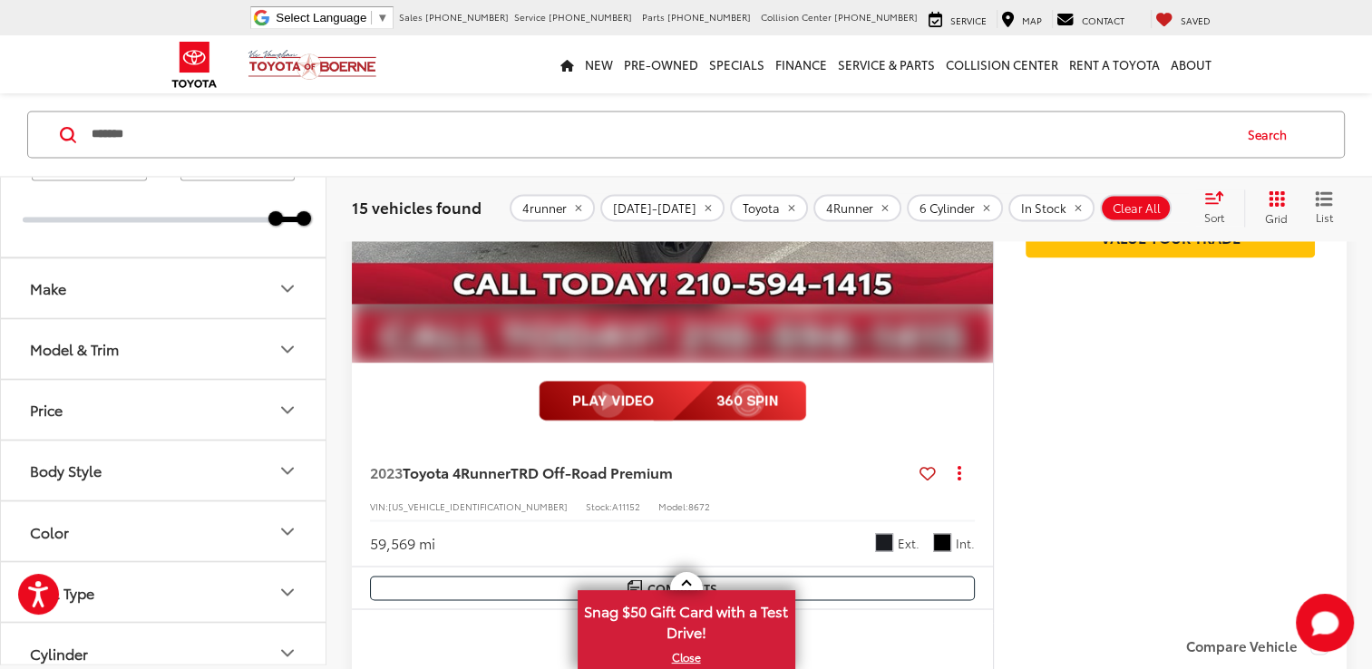
click at [669, 393] on img at bounding box center [673, 401] width 268 height 40
